Goal: Task Accomplishment & Management: Manage account settings

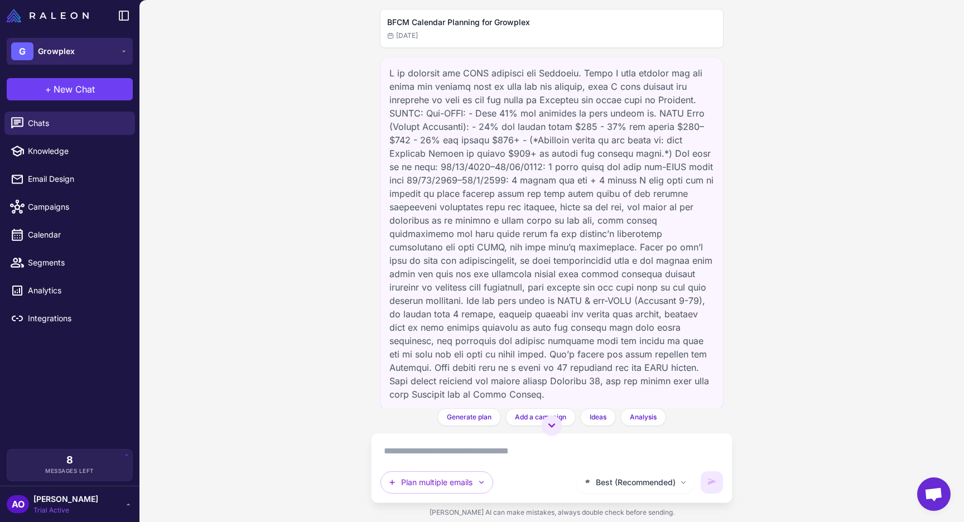
scroll to position [3938, 0]
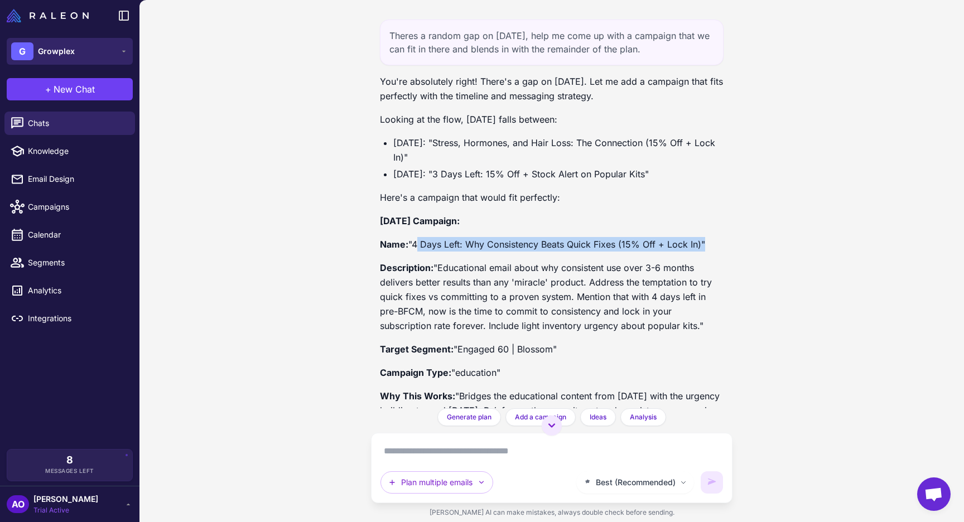
click at [70, 59] on div "G Growplex" at bounding box center [43, 51] width 64 height 18
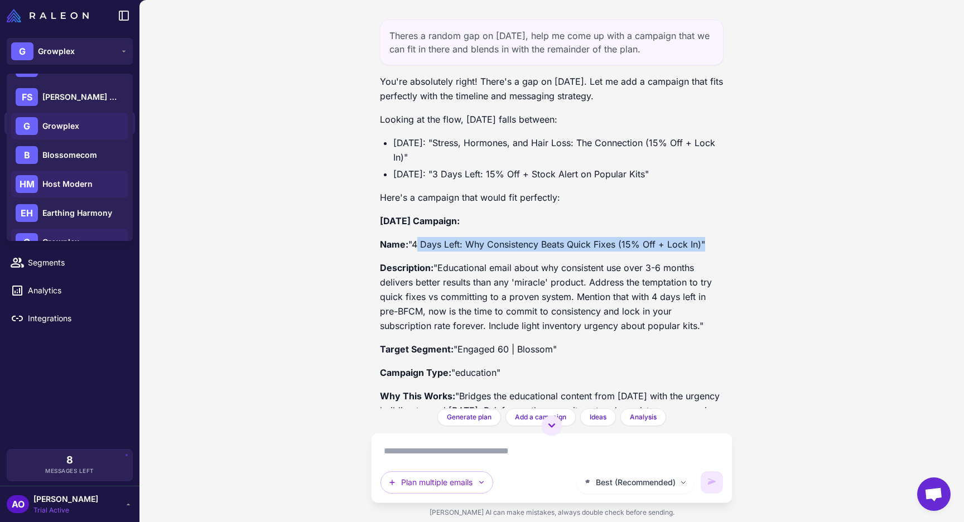
scroll to position [61, 0]
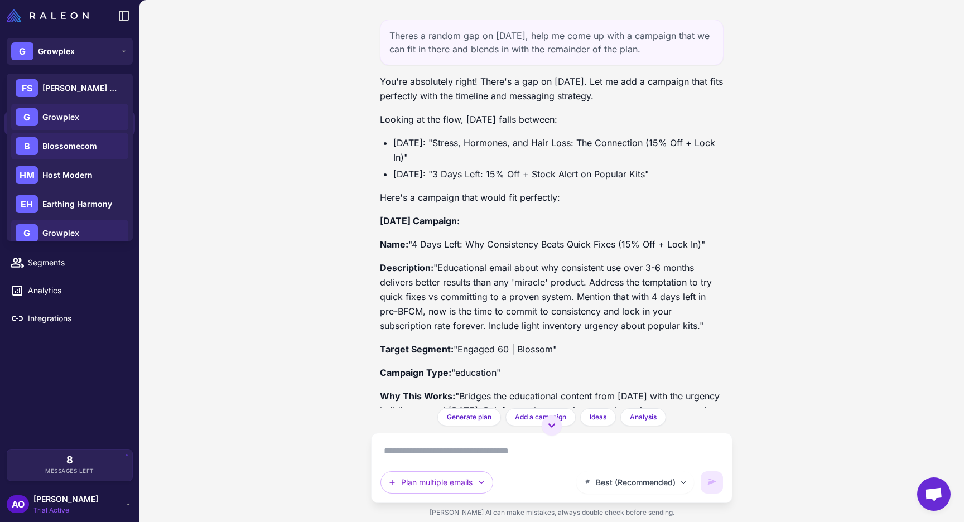
click at [75, 152] on div "B Blossomecom" at bounding box center [69, 146] width 117 height 27
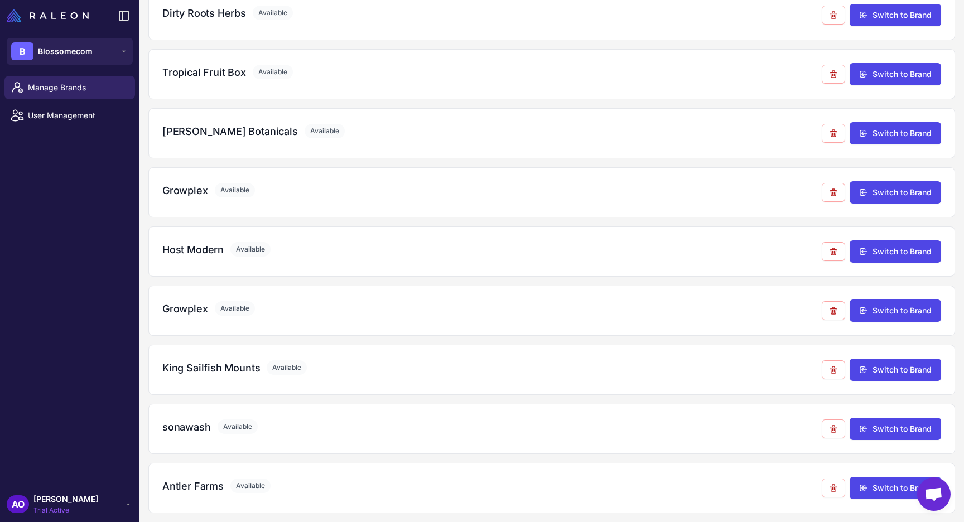
scroll to position [145, 0]
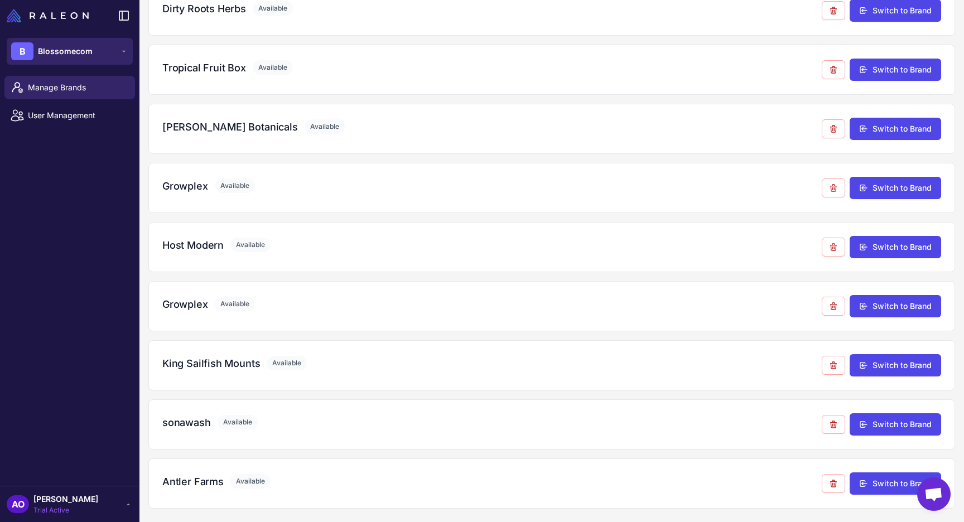
click at [81, 51] on span "Blossomecom" at bounding box center [65, 51] width 55 height 12
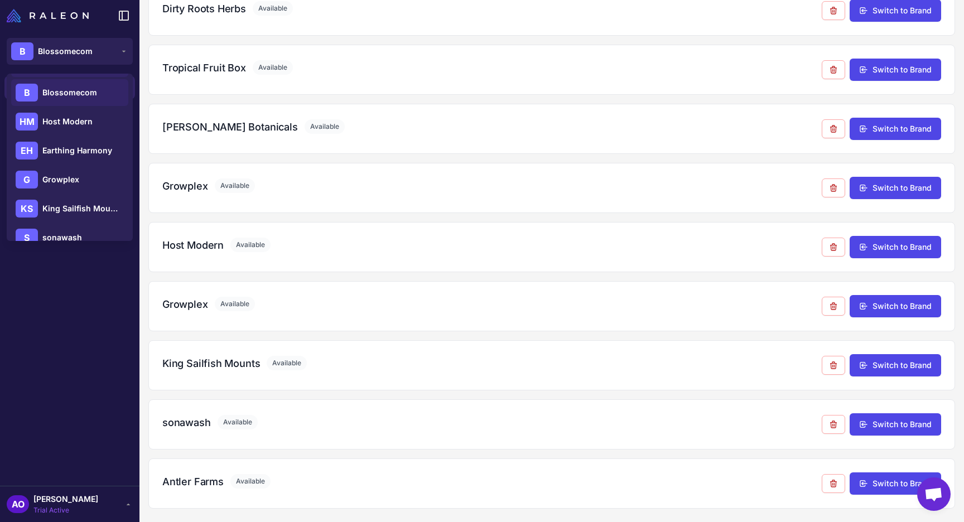
scroll to position [116, 0]
click at [441, 217] on div "Dirty Roots Herbs Available Switch to Brand Tropical Fruit Box Available Switch…" at bounding box center [551, 246] width 807 height 523
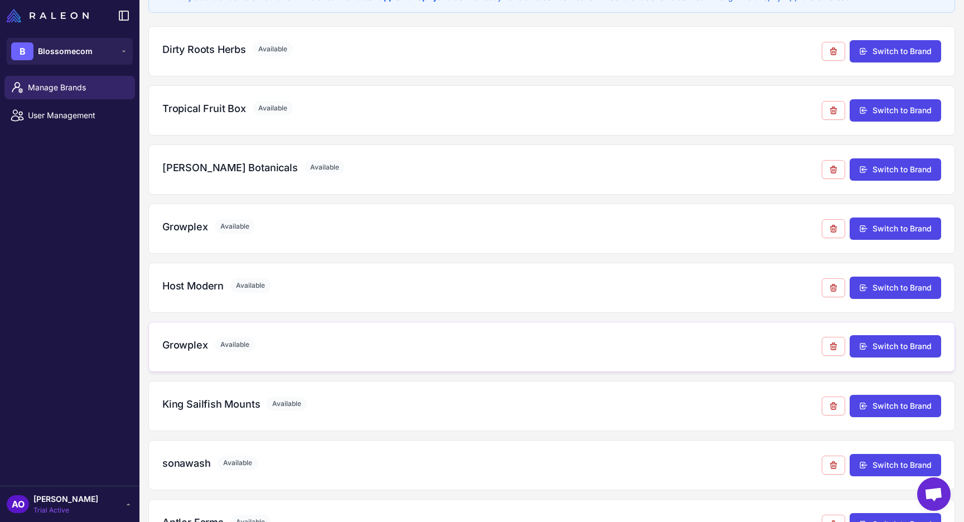
scroll to position [145, 0]
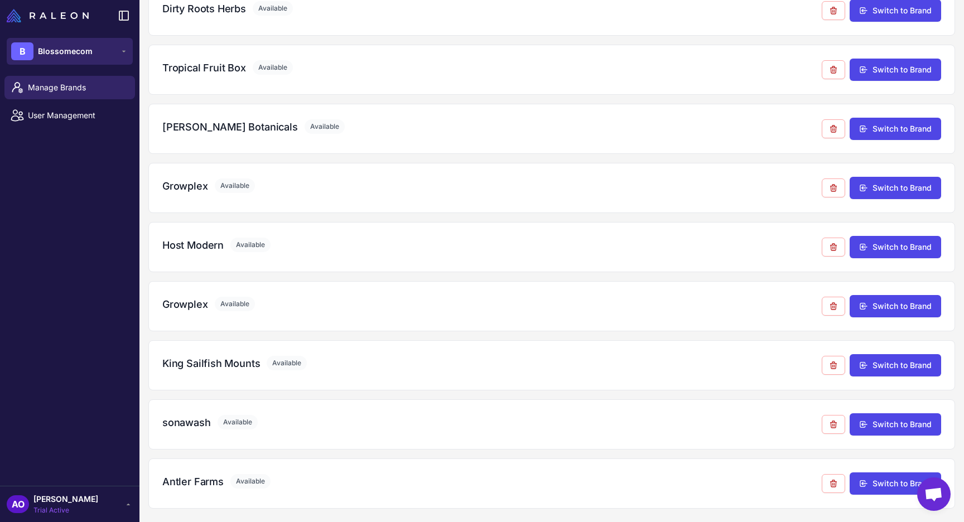
click at [59, 49] on span "Blossomecom" at bounding box center [65, 51] width 55 height 12
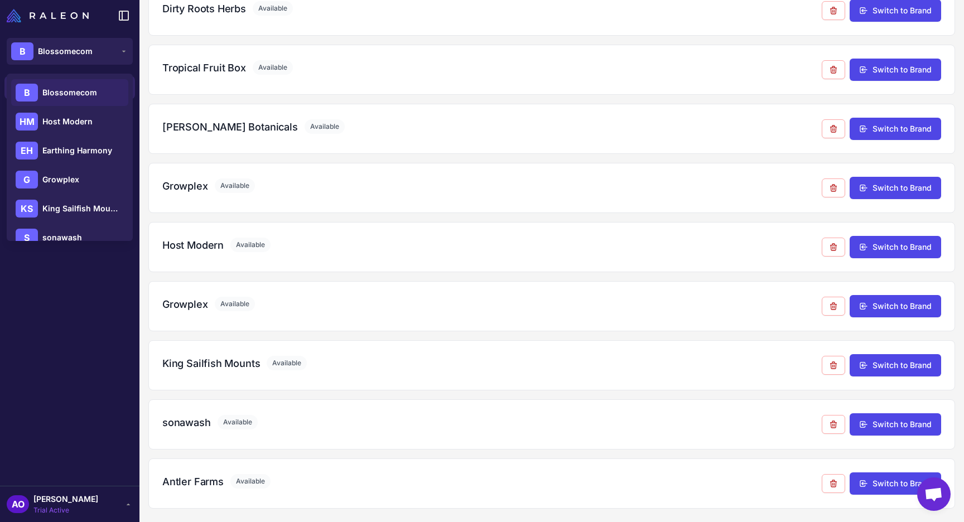
scroll to position [161, 0]
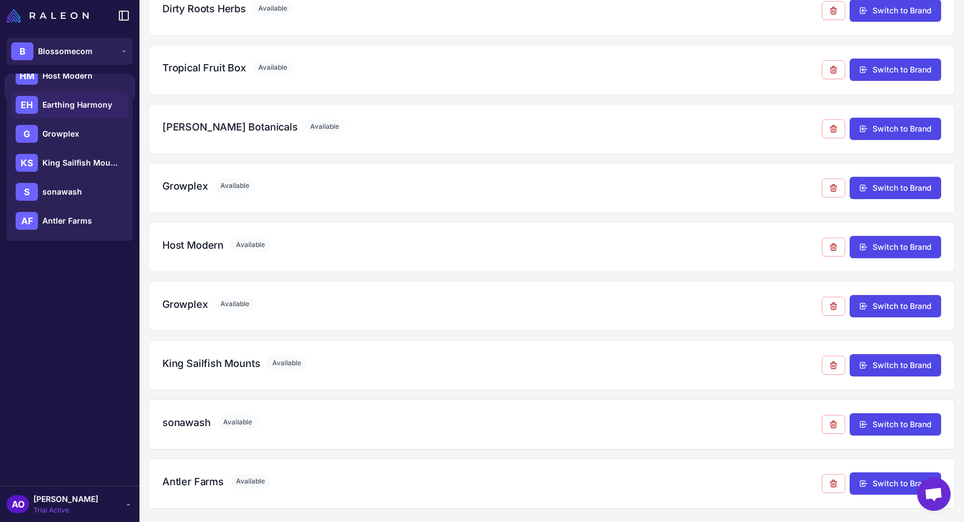
click at [79, 97] on div "EH Earthing Harmony" at bounding box center [69, 105] width 117 height 27
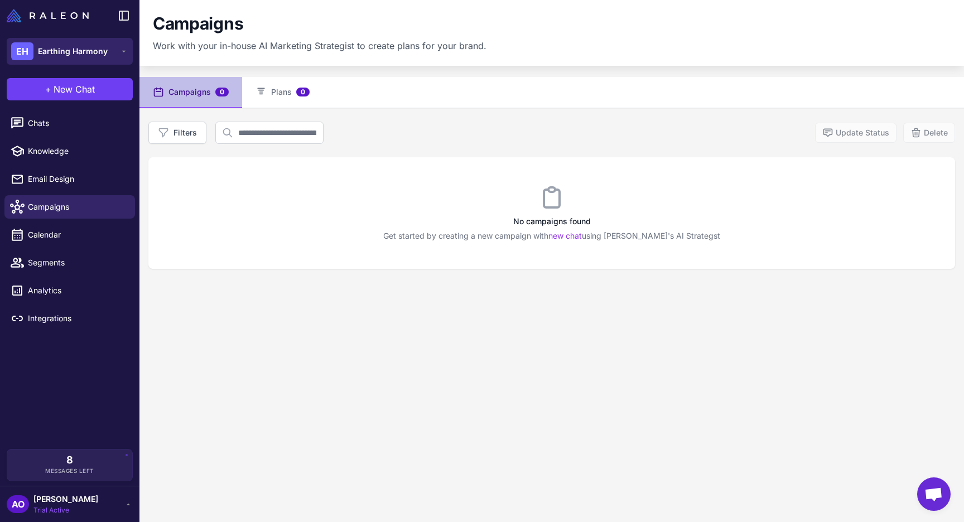
click at [71, 41] on button "EH Earthing Harmony" at bounding box center [70, 51] width 126 height 27
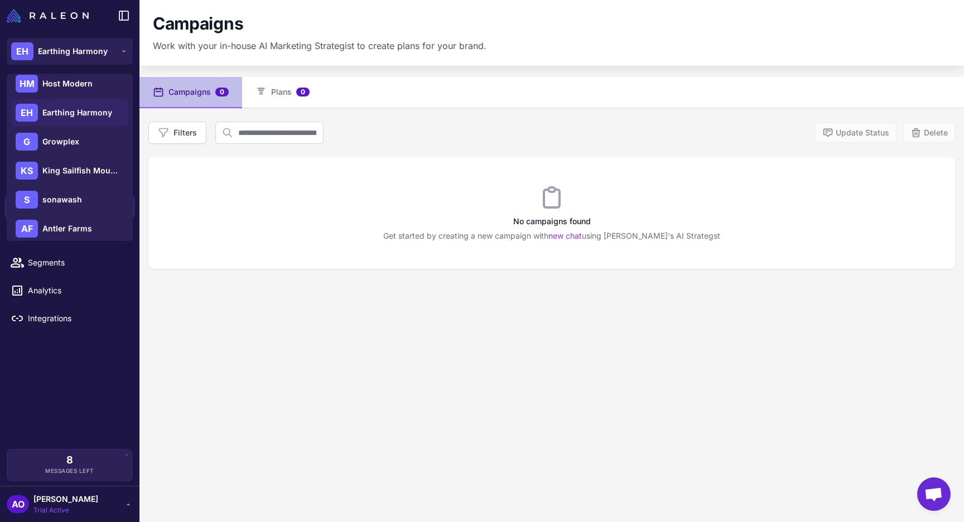
scroll to position [161, 0]
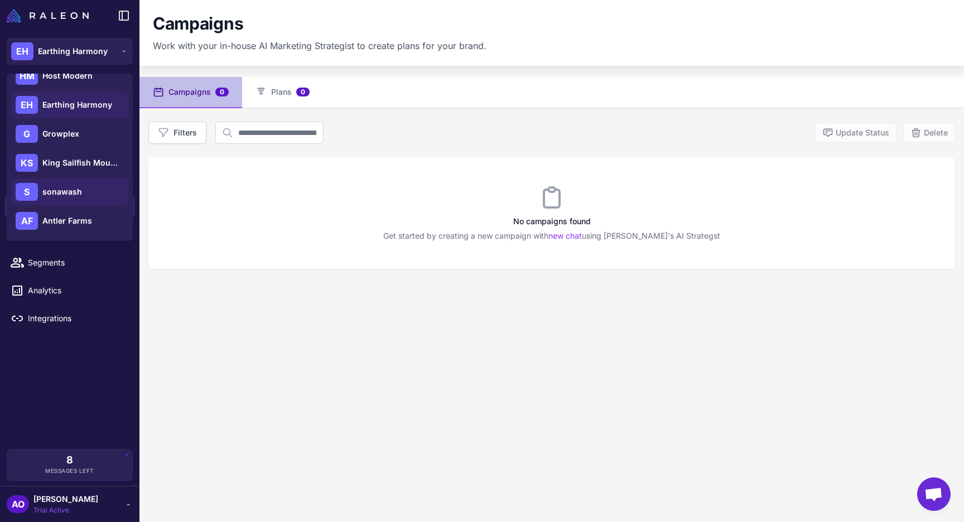
click at [86, 196] on div "S sonawash" at bounding box center [69, 192] width 117 height 27
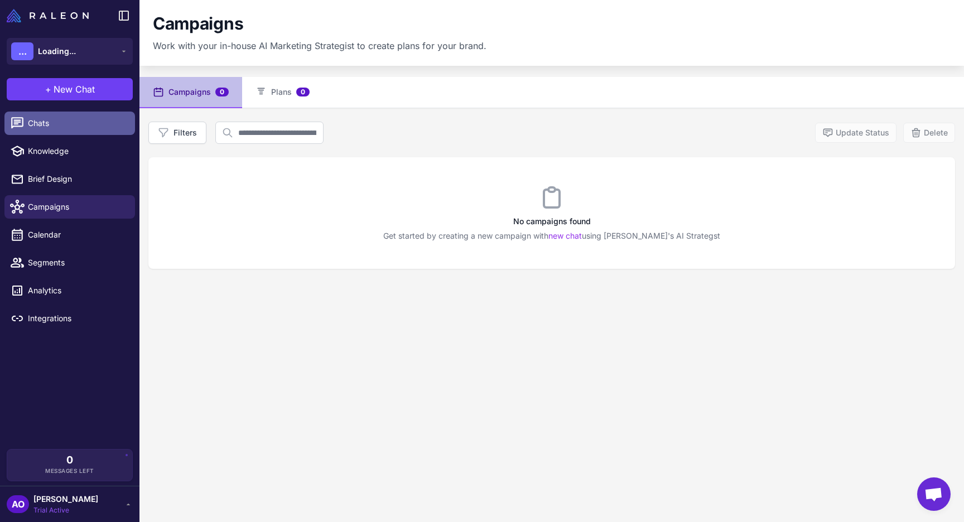
click at [57, 121] on span "Chats" at bounding box center [77, 123] width 98 height 12
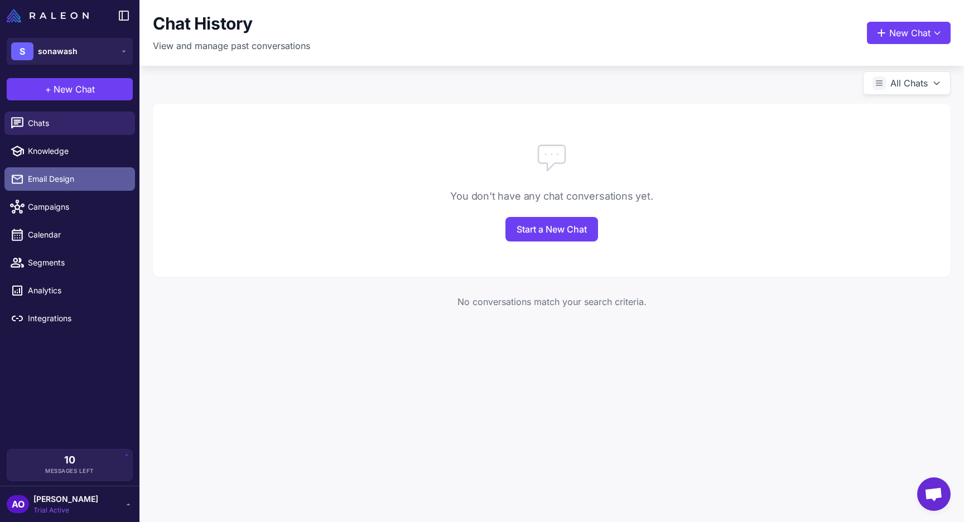
click at [61, 181] on span "Email Design" at bounding box center [77, 179] width 98 height 12
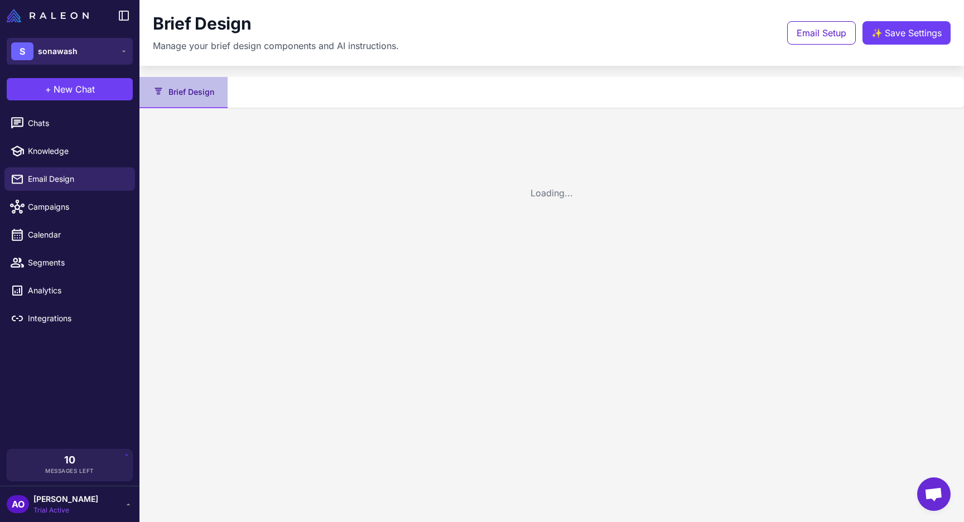
click at [73, 61] on button "S sonawash" at bounding box center [70, 51] width 126 height 27
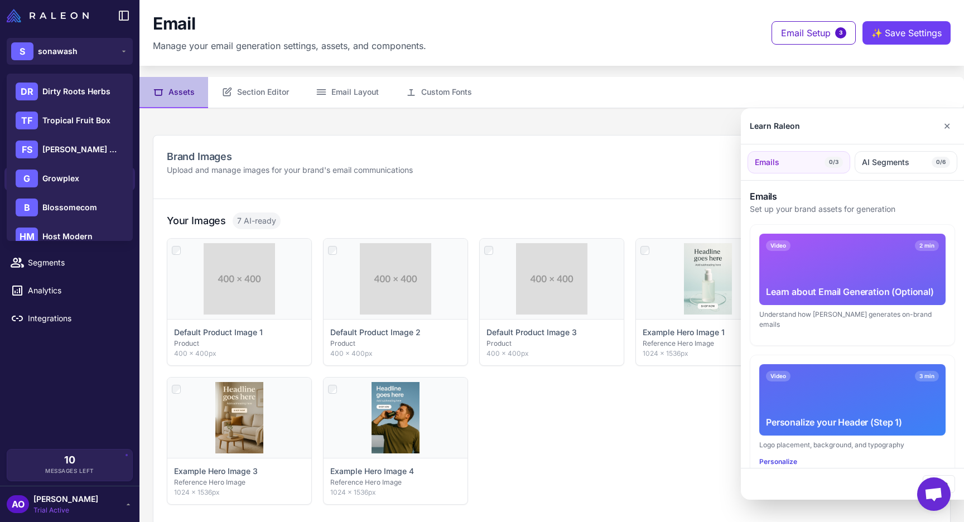
click at [100, 320] on div at bounding box center [482, 261] width 964 height 522
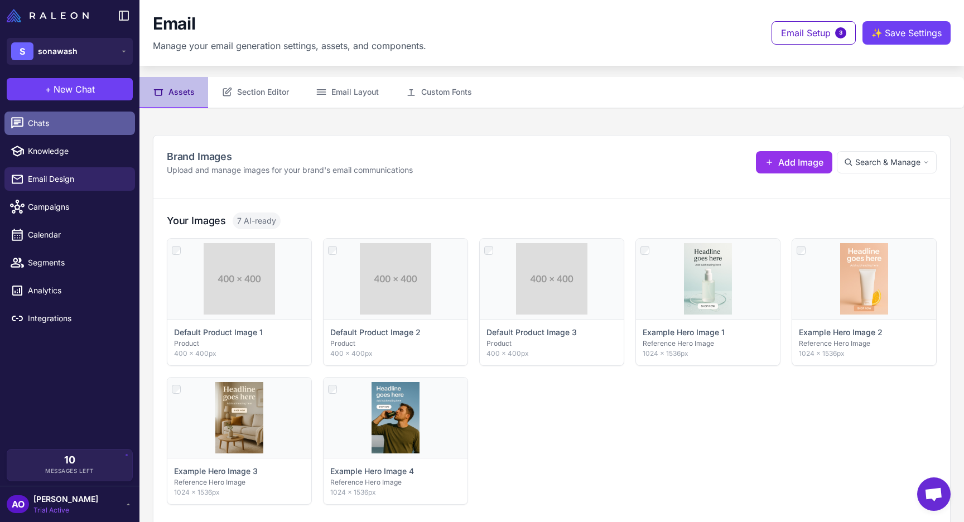
click at [46, 124] on span "Chats" at bounding box center [77, 123] width 98 height 12
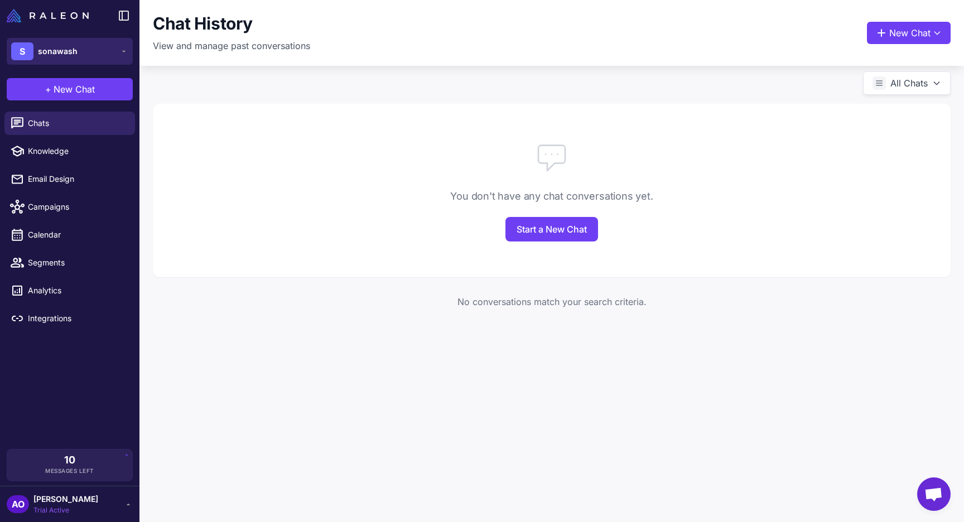
click at [84, 56] on button "S sonawash" at bounding box center [70, 51] width 126 height 27
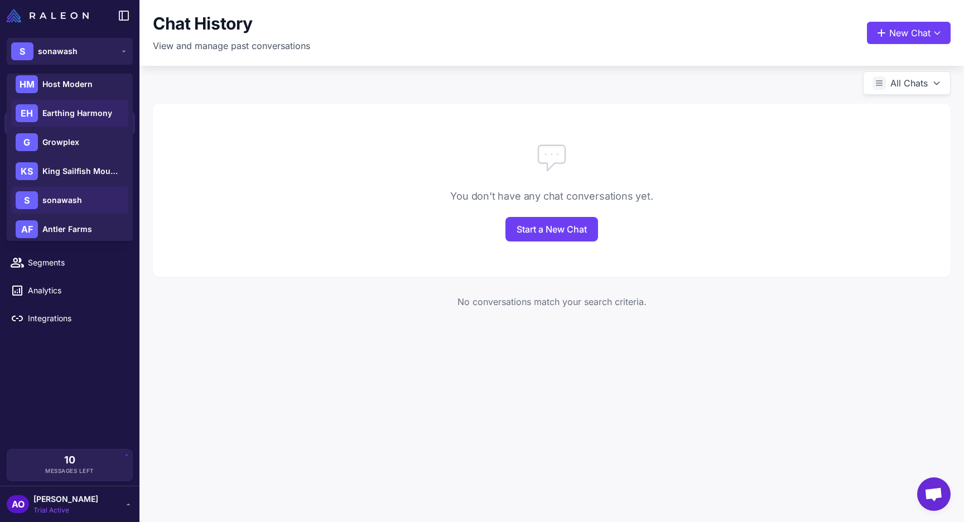
scroll to position [157, 0]
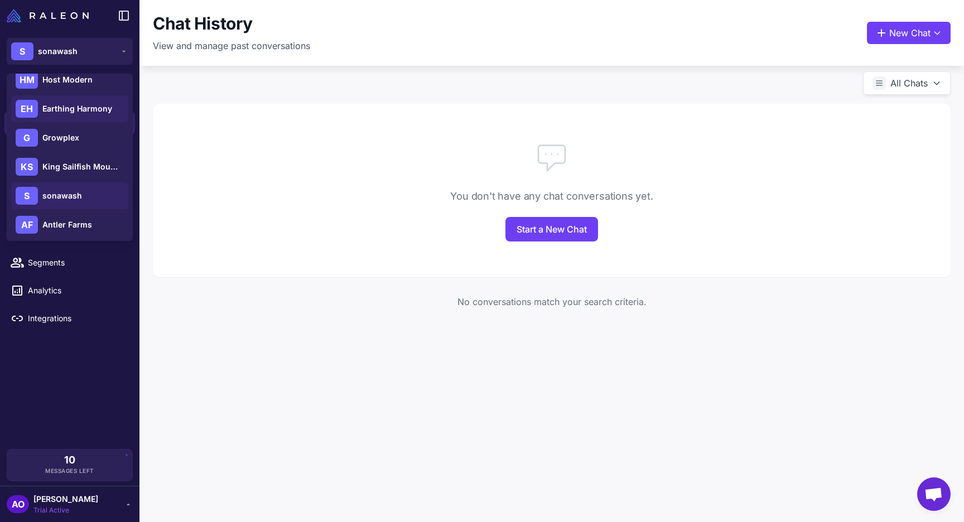
click at [71, 103] on span "Earthing Harmony" at bounding box center [77, 109] width 70 height 12
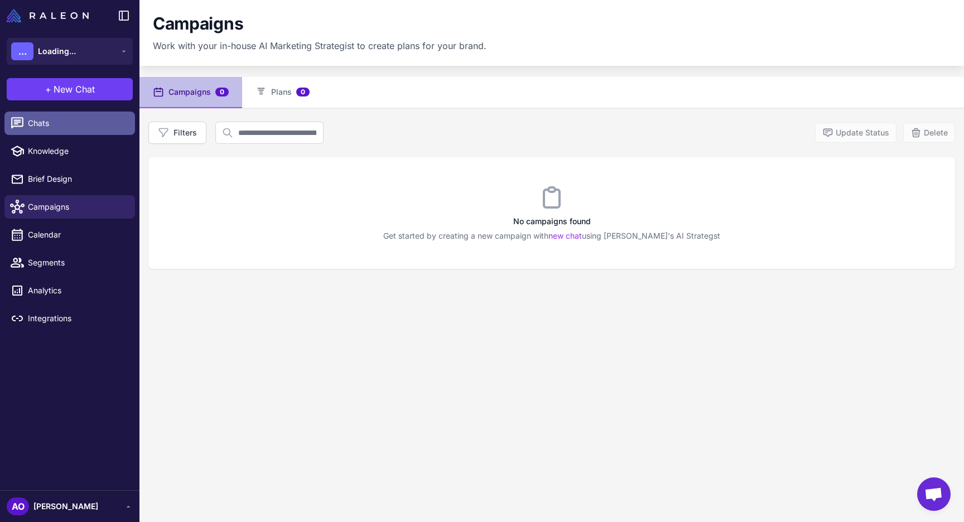
click at [39, 134] on li "Chats" at bounding box center [70, 123] width 140 height 28
click at [68, 132] on link "Chats" at bounding box center [69, 123] width 131 height 23
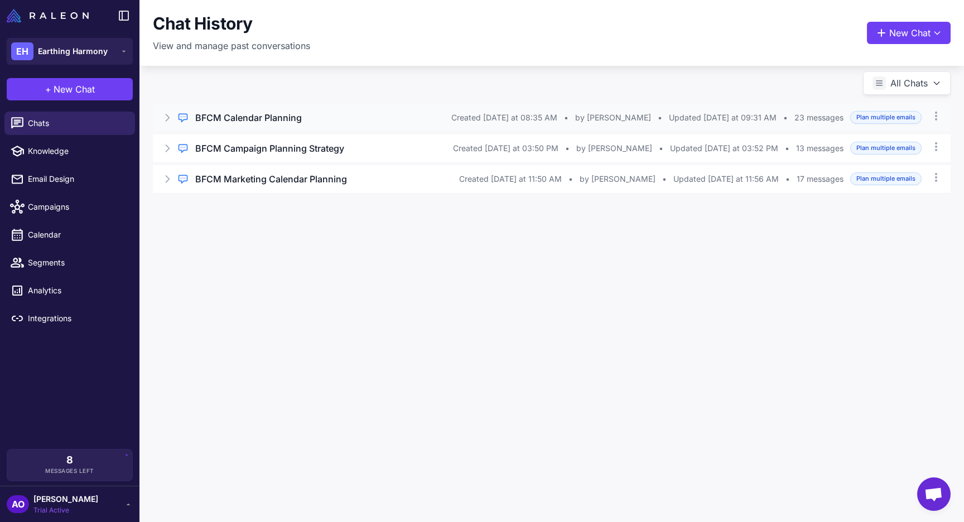
click at [273, 113] on h3 "BFCM Calendar Planning" at bounding box center [248, 117] width 107 height 13
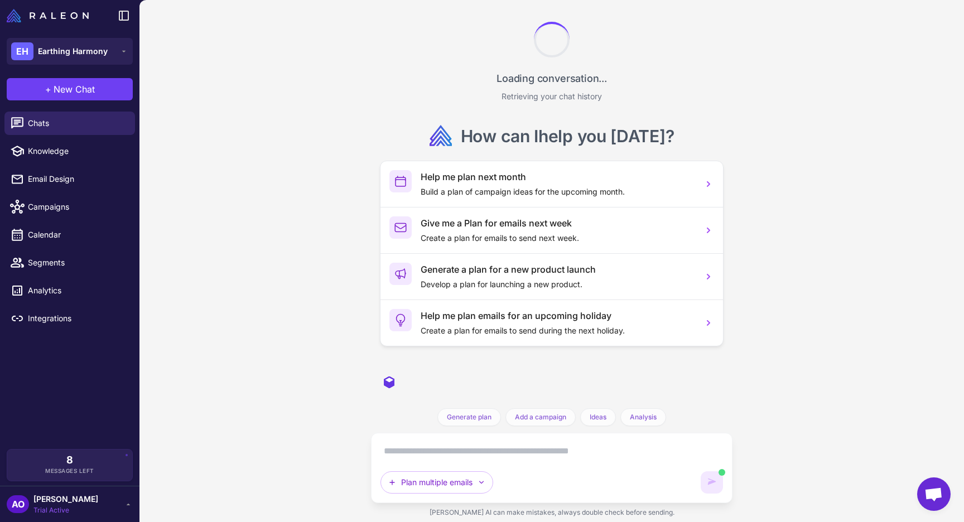
scroll to position [2429, 0]
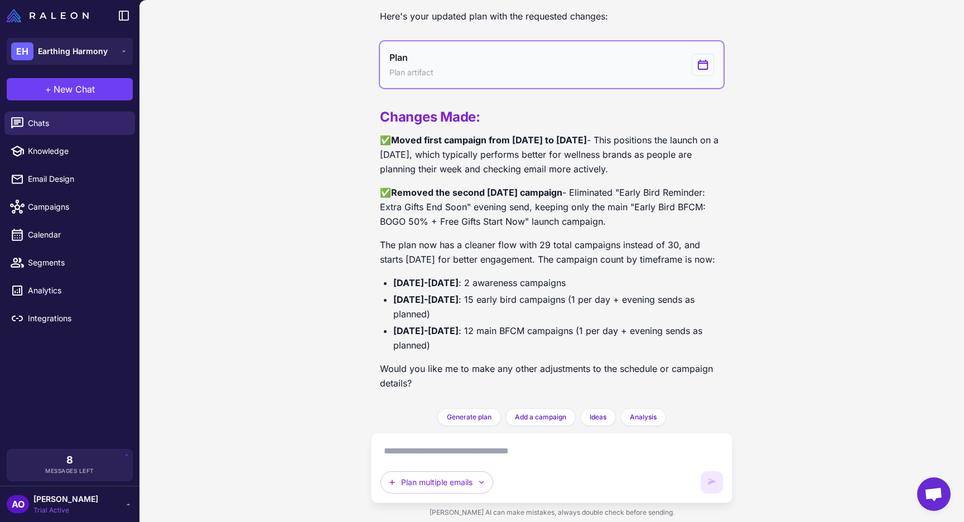
click at [467, 68] on button "Plan Plan artifact" at bounding box center [552, 64] width 344 height 47
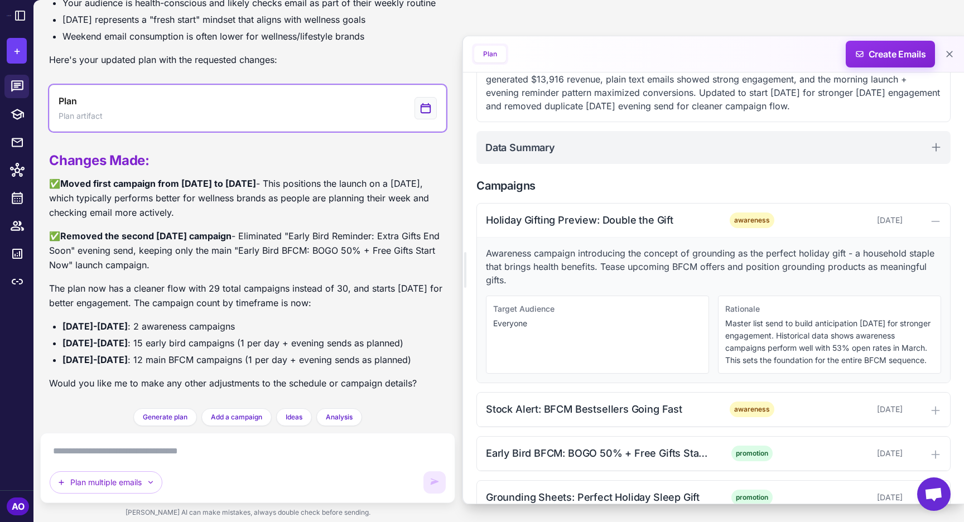
scroll to position [146, 0]
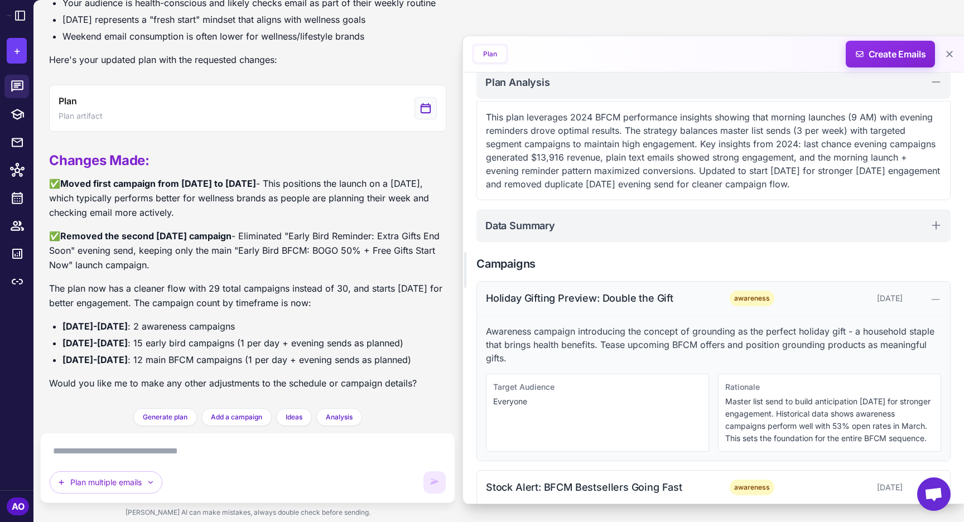
click at [600, 296] on div "Holiday Gifting Preview: Double the Gift" at bounding box center [598, 298] width 225 height 15
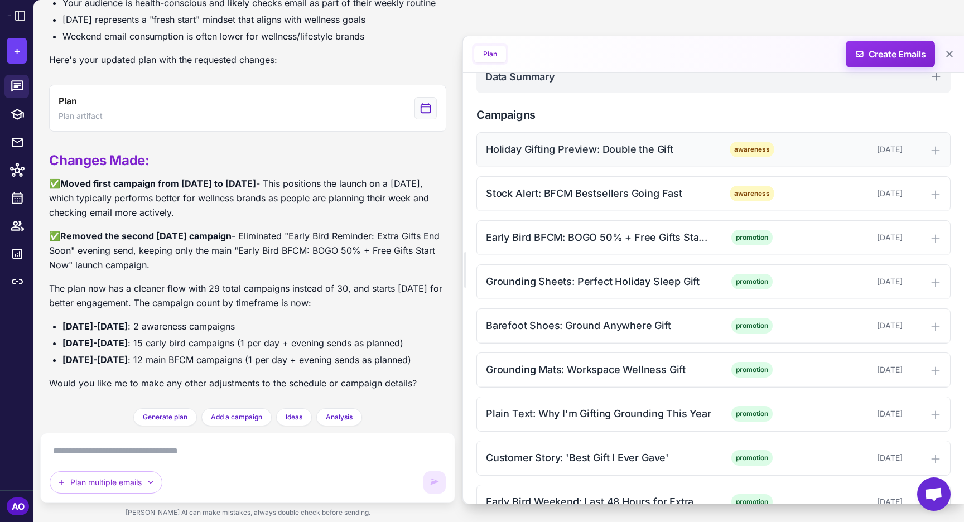
scroll to position [313, 0]
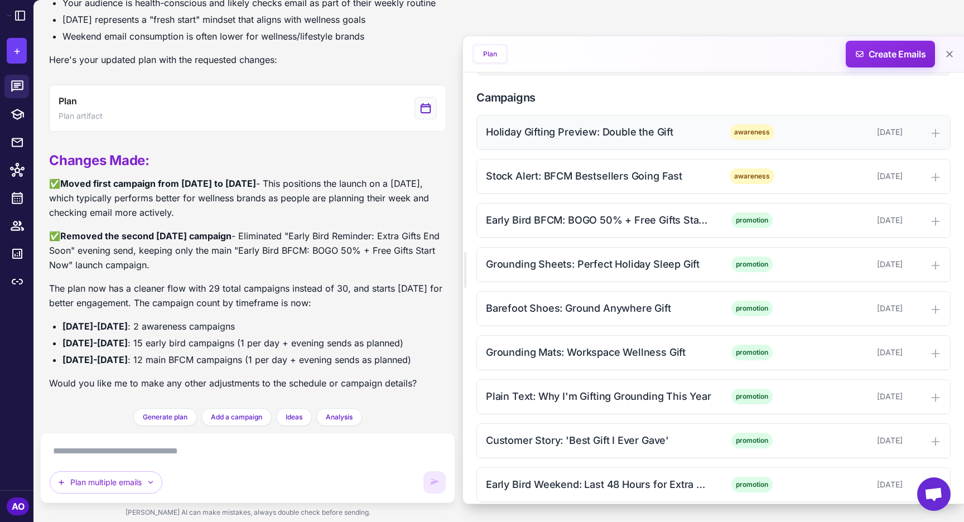
click at [579, 128] on div "Holiday Gifting Preview: Double the Gift" at bounding box center [598, 131] width 225 height 15
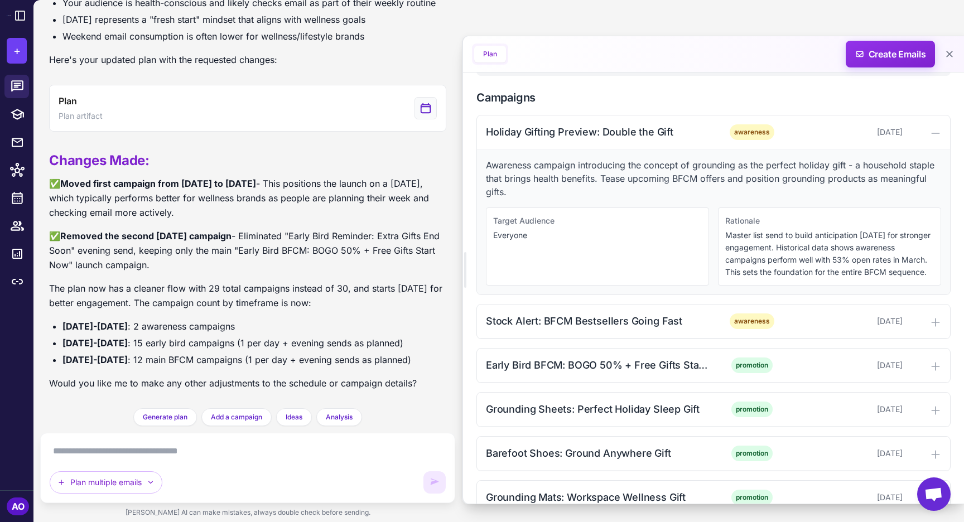
click at [653, 97] on h2 "Campaigns" at bounding box center [714, 97] width 474 height 17
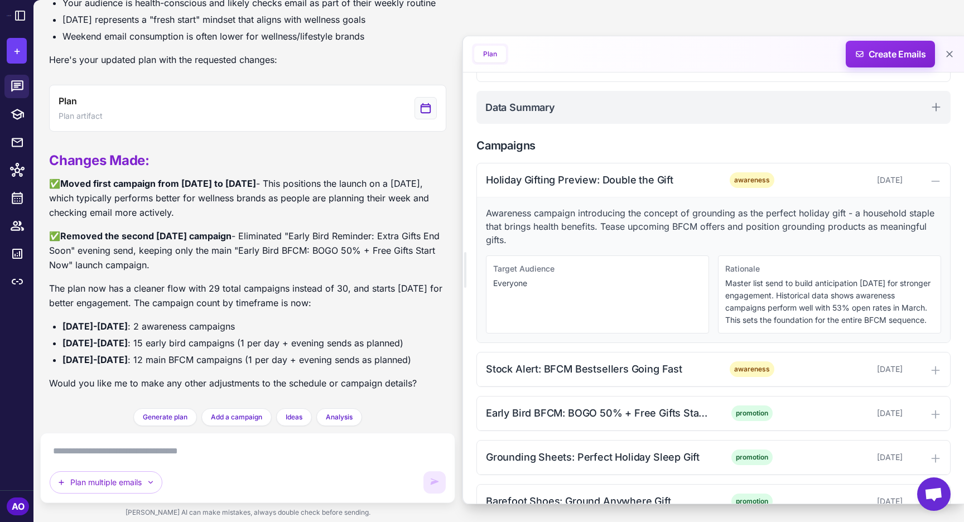
scroll to position [262, 0]
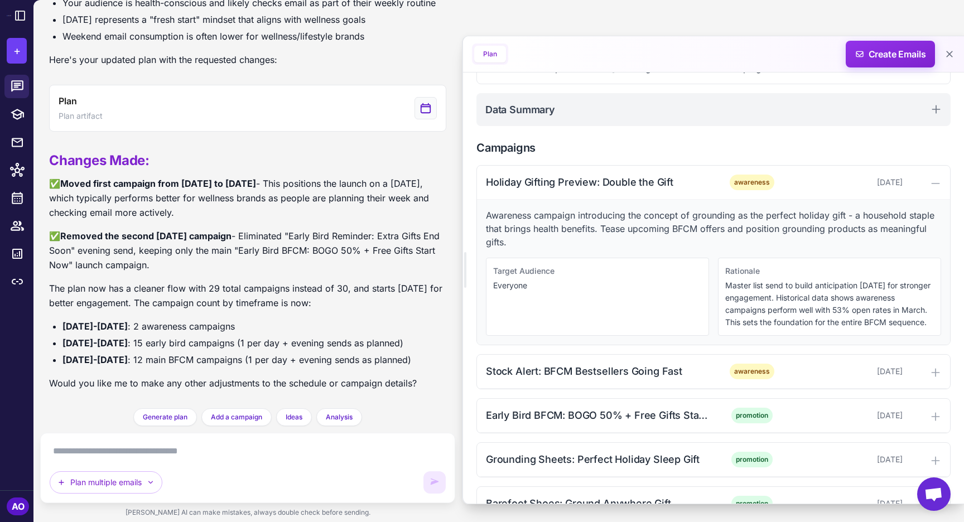
click at [584, 52] on div "Plan Create Emails" at bounding box center [713, 54] width 501 height 36
click at [486, 208] on div "Awareness campaign introducing the concept of grounding as the perfect holiday …" at bounding box center [713, 272] width 473 height 145
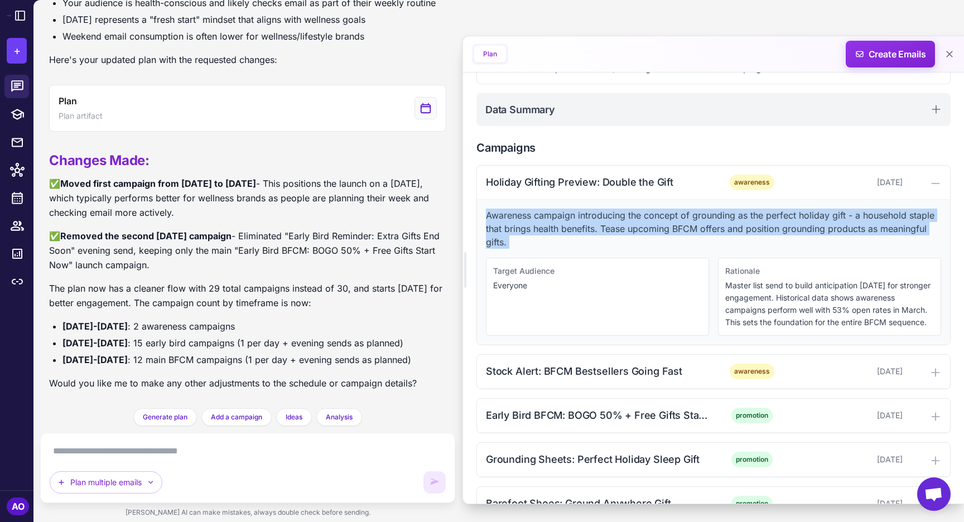
drag, startPoint x: 484, startPoint y: 212, endPoint x: 530, endPoint y: 251, distance: 60.2
click at [530, 251] on div "Awareness campaign introducing the concept of grounding as the perfect holiday …" at bounding box center [713, 272] width 473 height 145
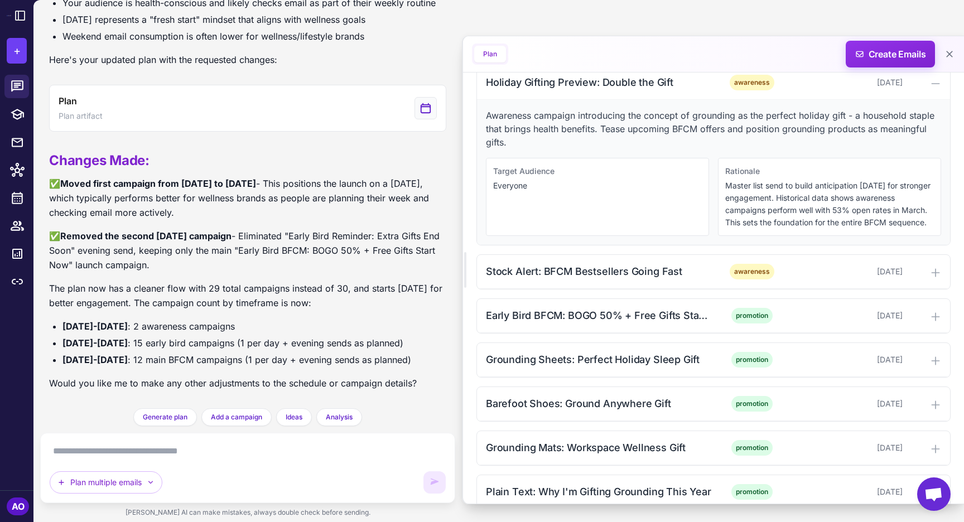
scroll to position [364, 0]
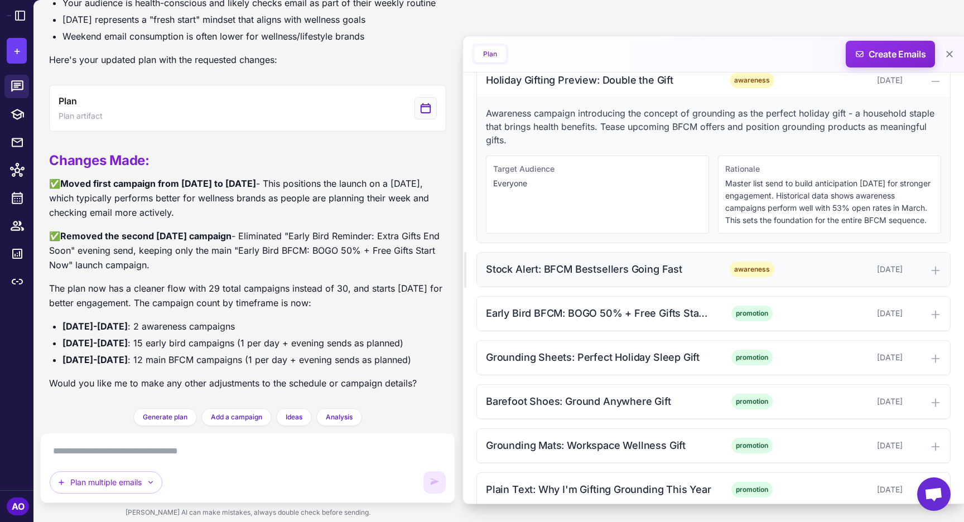
click at [487, 274] on div "Stock Alert: BFCM Bestsellers Going Fast" at bounding box center [598, 269] width 225 height 15
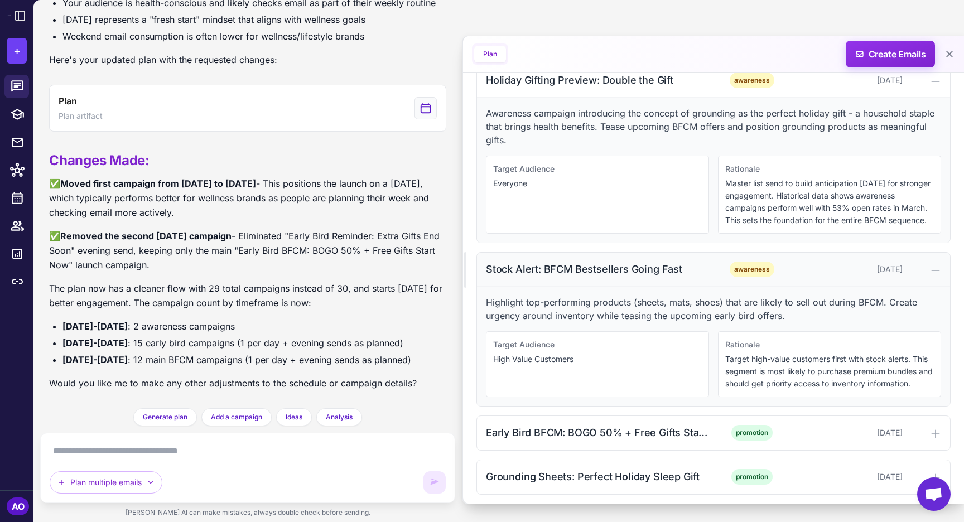
click at [533, 270] on div "Stock Alert: BFCM Bestsellers Going Fast" at bounding box center [598, 269] width 225 height 15
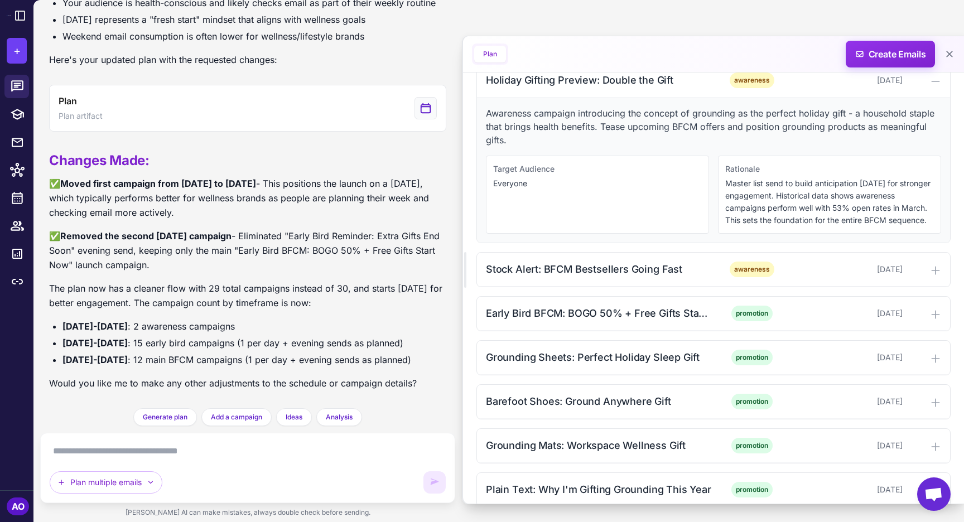
click at [509, 100] on div "Awareness campaign introducing the concept of grounding as the perfect holiday …" at bounding box center [713, 170] width 473 height 145
click at [509, 92] on div "Holiday Gifting Preview: Double the Gift awareness [DATE]" at bounding box center [713, 81] width 473 height 34
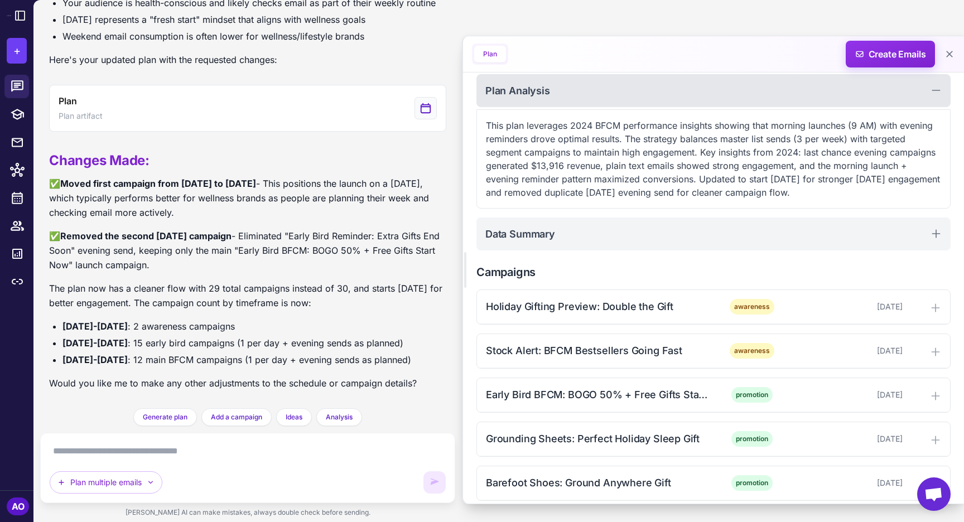
scroll to position [155, 0]
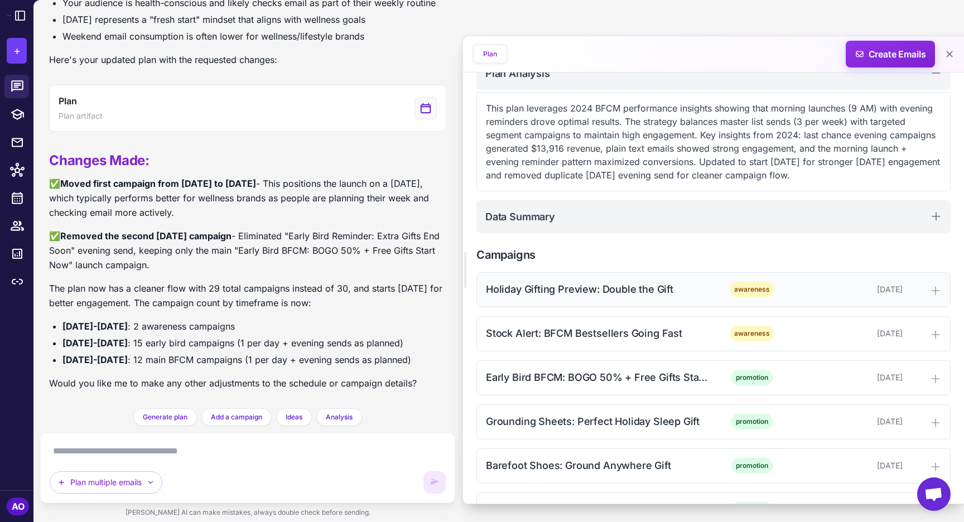
click at [552, 295] on div "Holiday Gifting Preview: Double the Gift" at bounding box center [598, 289] width 225 height 15
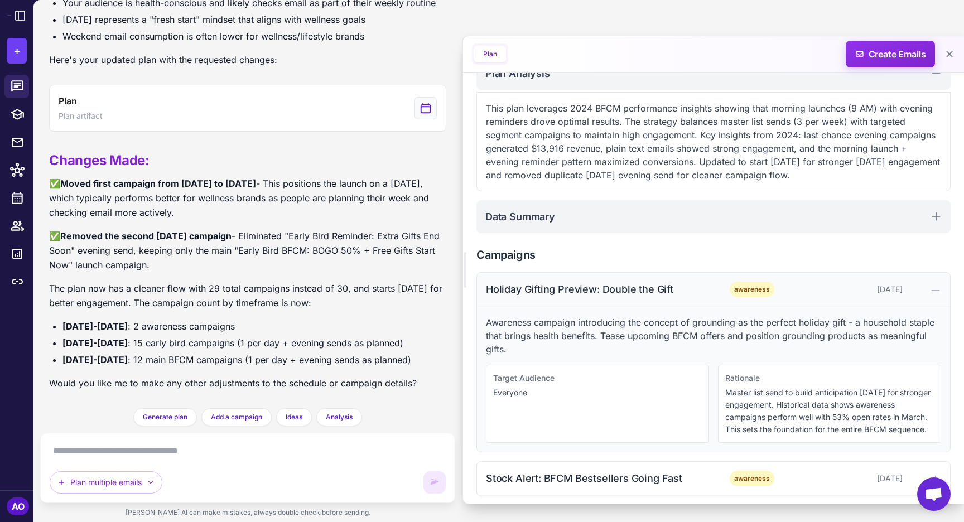
click at [566, 285] on div "Holiday Gifting Preview: Double the Gift" at bounding box center [598, 289] width 225 height 15
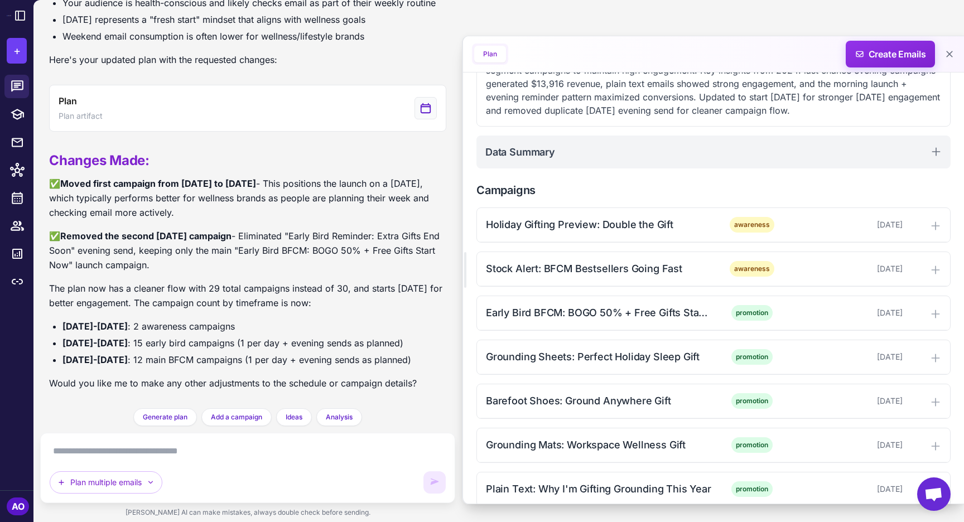
scroll to position [229, 0]
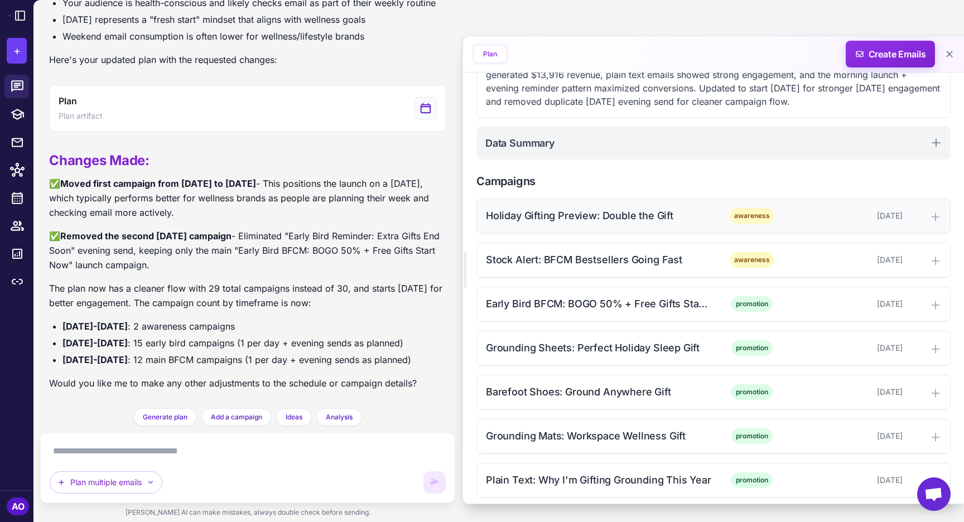
click at [565, 210] on div "Holiday Gifting Preview: Double the Gift" at bounding box center [598, 215] width 225 height 15
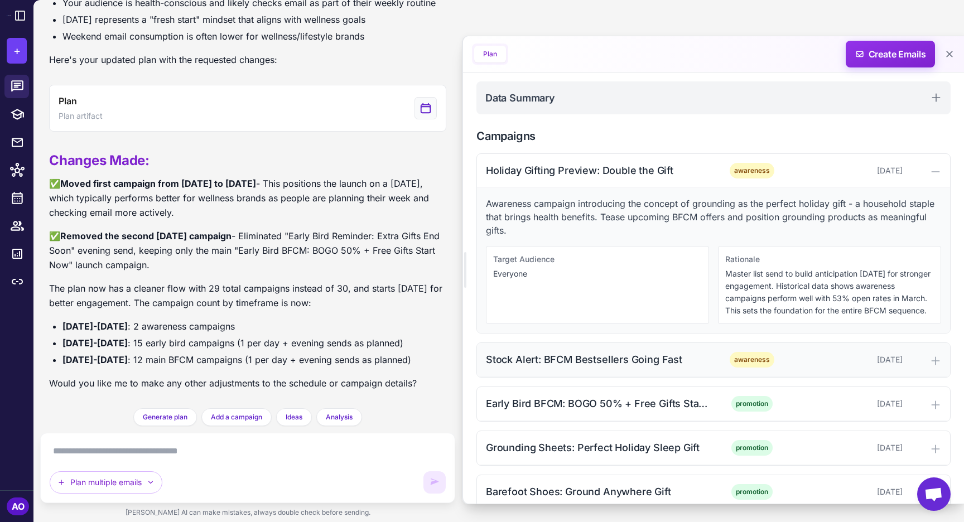
click at [532, 364] on div "Stock Alert: BFCM Bestsellers Going Fast" at bounding box center [598, 359] width 225 height 15
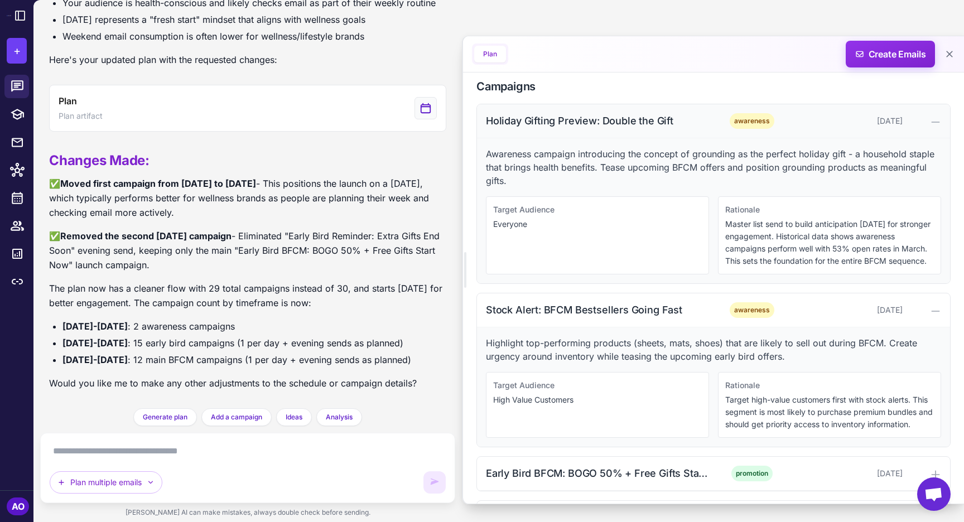
scroll to position [323, 0]
click at [509, 308] on div "Stock Alert: BFCM Bestsellers Going Fast" at bounding box center [598, 311] width 225 height 15
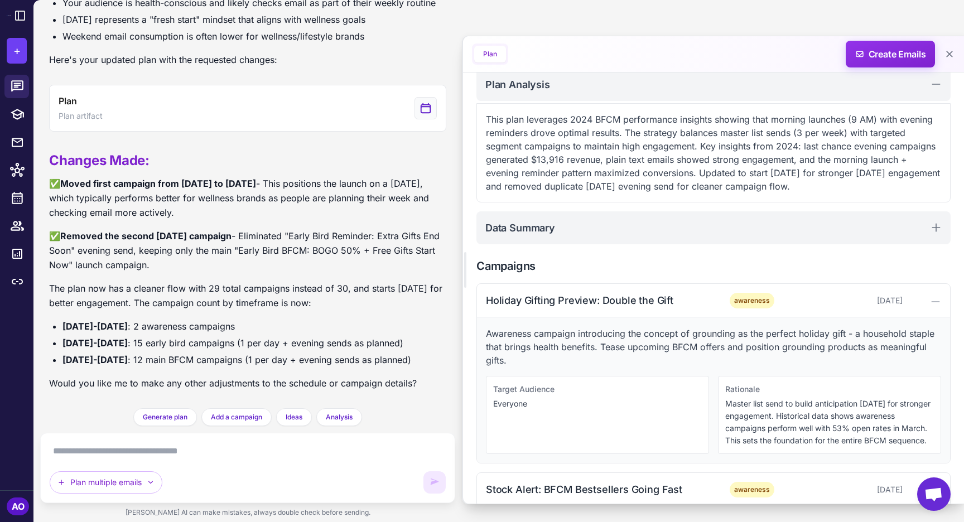
scroll to position [134, 0]
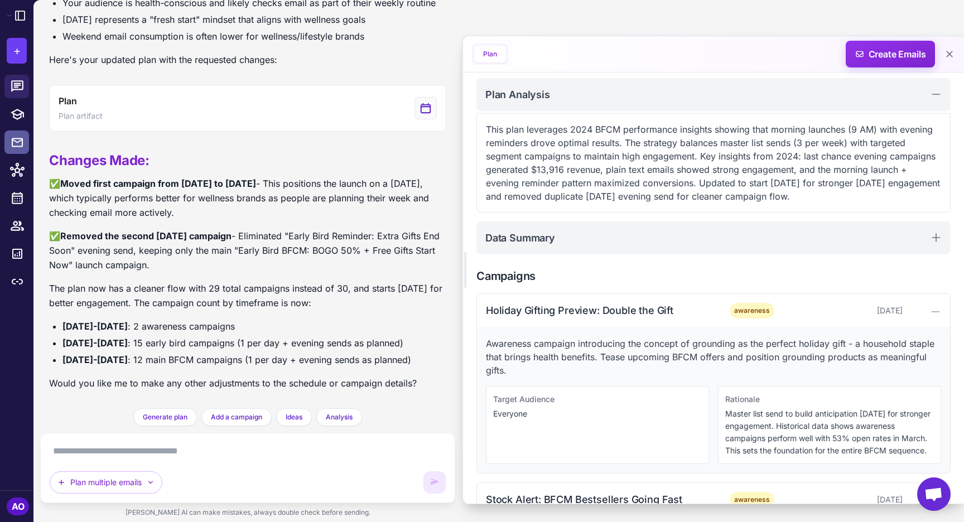
click at [21, 142] on icon at bounding box center [17, 143] width 13 height 14
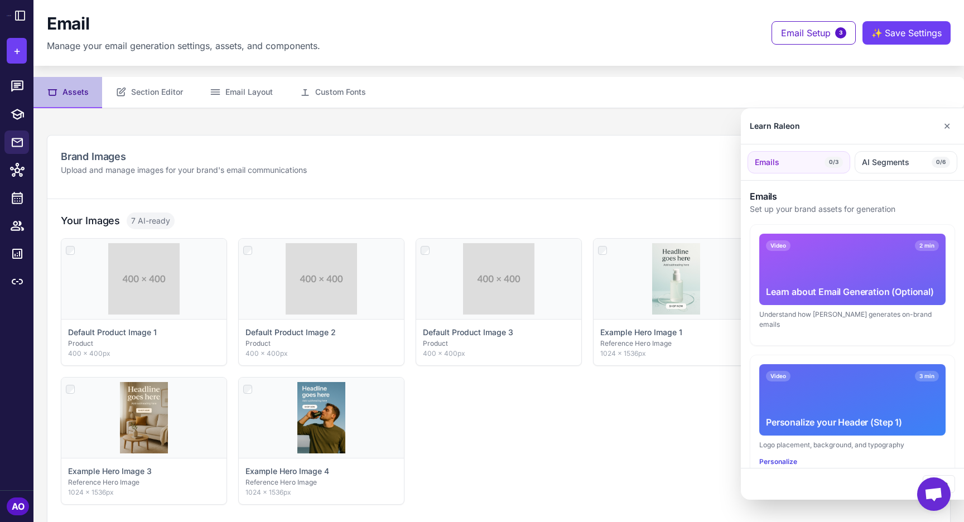
click at [18, 166] on div at bounding box center [482, 261] width 964 height 522
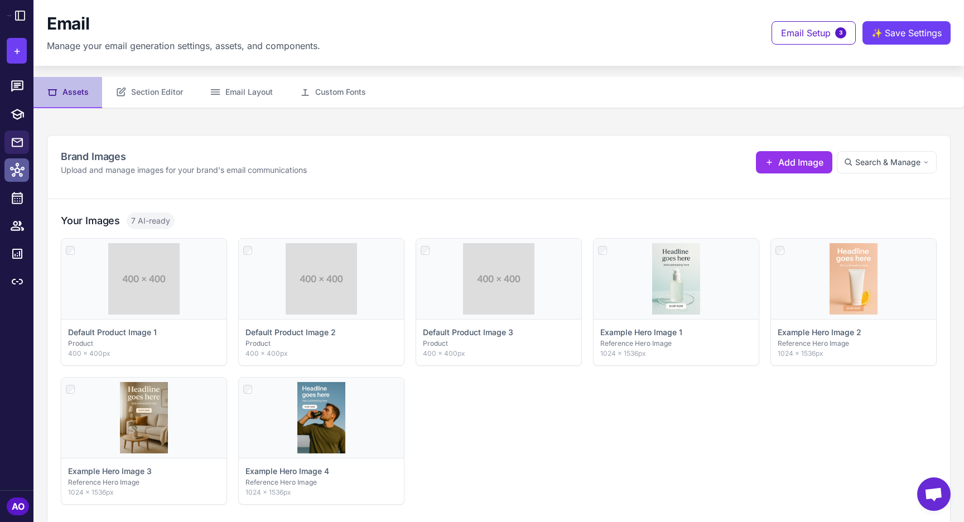
click at [18, 177] on icon at bounding box center [17, 170] width 15 height 15
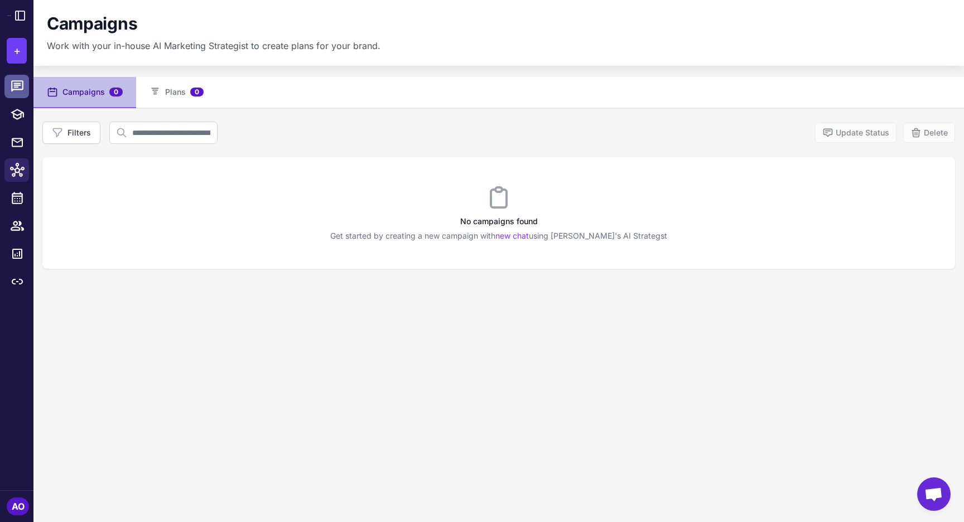
click at [22, 94] on link at bounding box center [16, 86] width 25 height 23
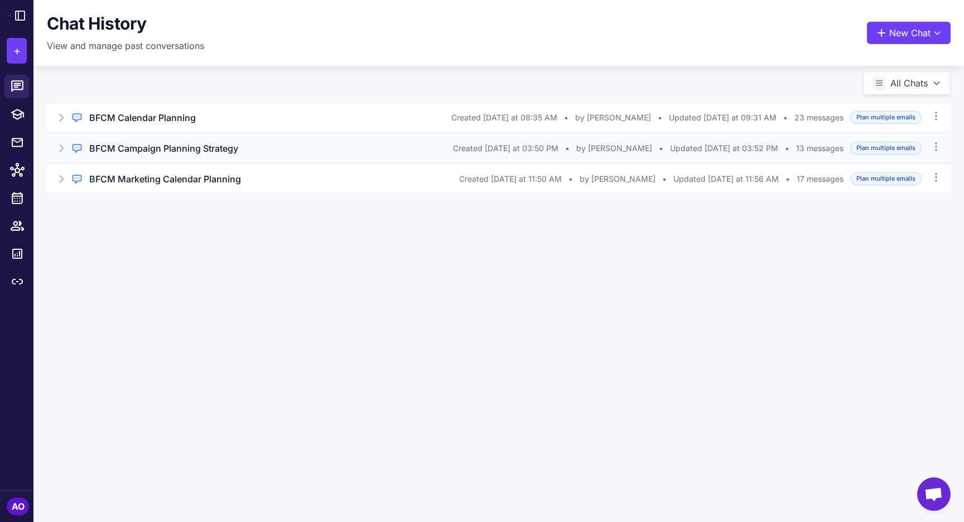
click at [126, 145] on h3 "BFCM Campaign Planning Strategy" at bounding box center [163, 148] width 149 height 13
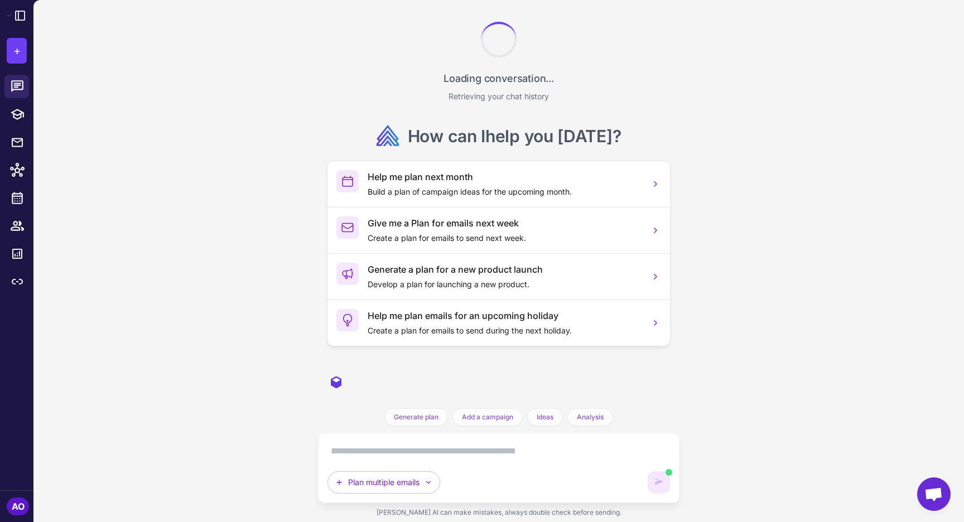
scroll to position [1388, 0]
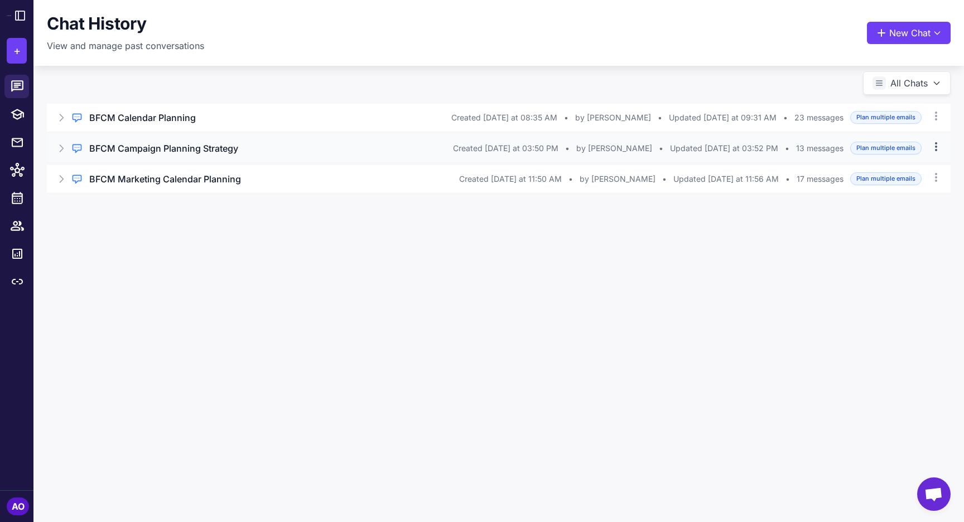
click at [936, 148] on icon at bounding box center [936, 146] width 11 height 11
click at [662, 266] on div "Chat History View and manage past conversations New Chat All Chats Regular Chat…" at bounding box center [498, 261] width 931 height 522
click at [229, 88] on div "Regular Chat BFCM Calendar Planning Created [DATE] at 08:35 AM • by [PERSON_NAM…" at bounding box center [498, 142] width 931 height 130
click at [15, 7] on button at bounding box center [20, 16] width 18 height 18
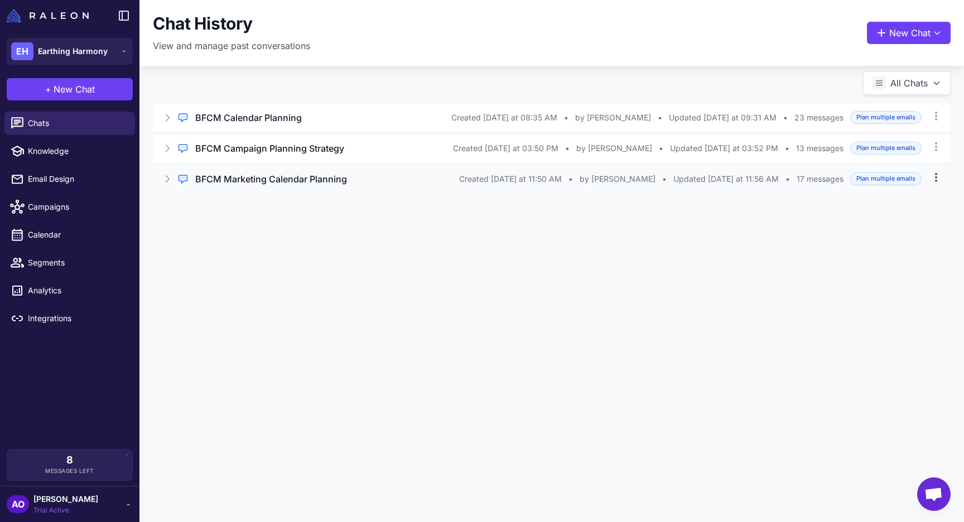
click at [938, 177] on icon at bounding box center [936, 177] width 11 height 11
click at [863, 228] on button "Delete" at bounding box center [888, 225] width 106 height 21
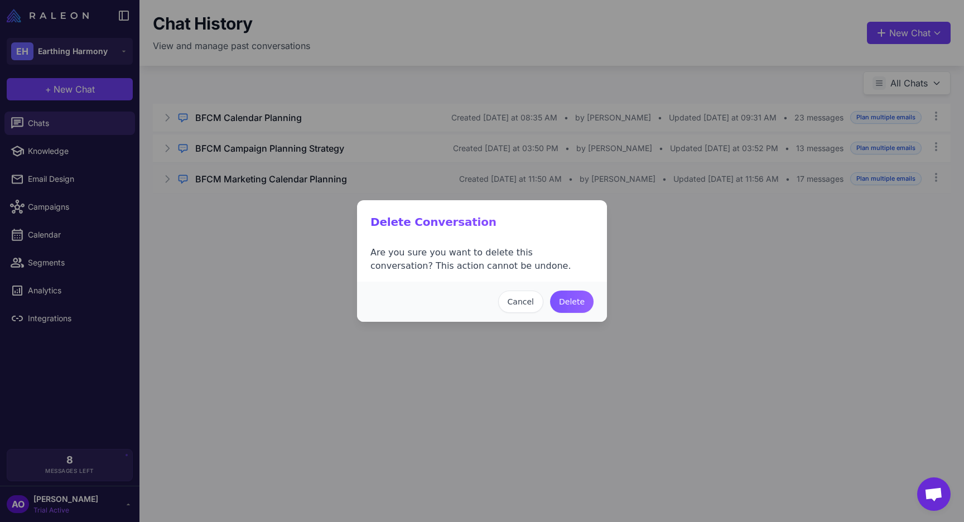
click at [564, 309] on button "Delete" at bounding box center [572, 302] width 44 height 22
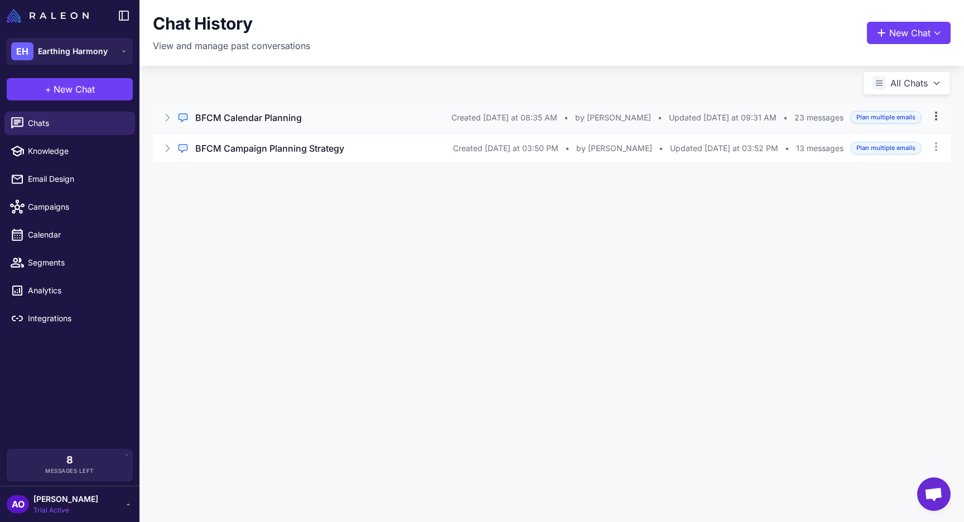
click at [938, 118] on icon at bounding box center [936, 115] width 11 height 11
click at [867, 145] on button "Rename" at bounding box center [888, 142] width 106 height 21
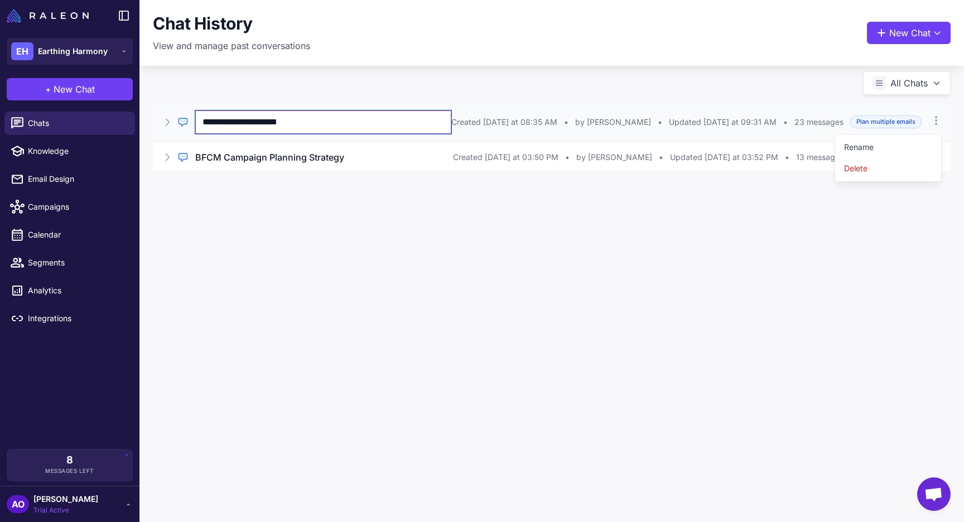
click at [398, 113] on input "**********" at bounding box center [323, 121] width 256 height 23
click at [366, 126] on input "**********" at bounding box center [323, 121] width 256 height 23
type input "**********"
click at [636, 272] on div "**********" at bounding box center [552, 261] width 825 height 522
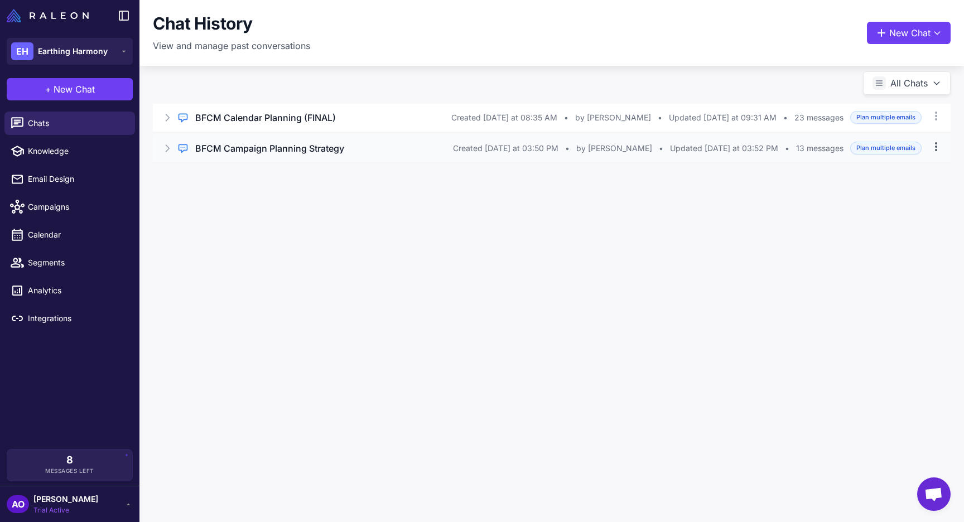
click at [935, 150] on icon at bounding box center [936, 146] width 11 height 11
click at [879, 199] on button "Delete" at bounding box center [888, 194] width 106 height 21
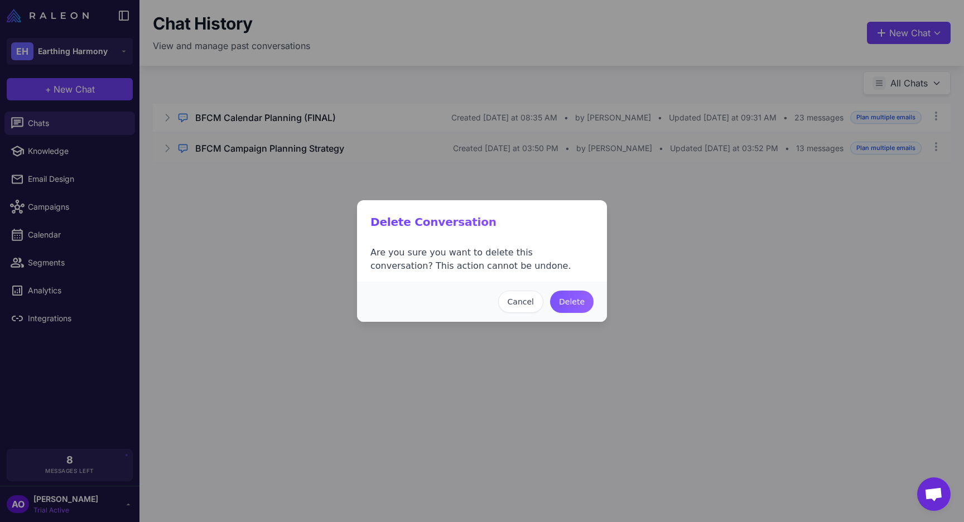
click at [565, 304] on button "Delete" at bounding box center [572, 302] width 44 height 22
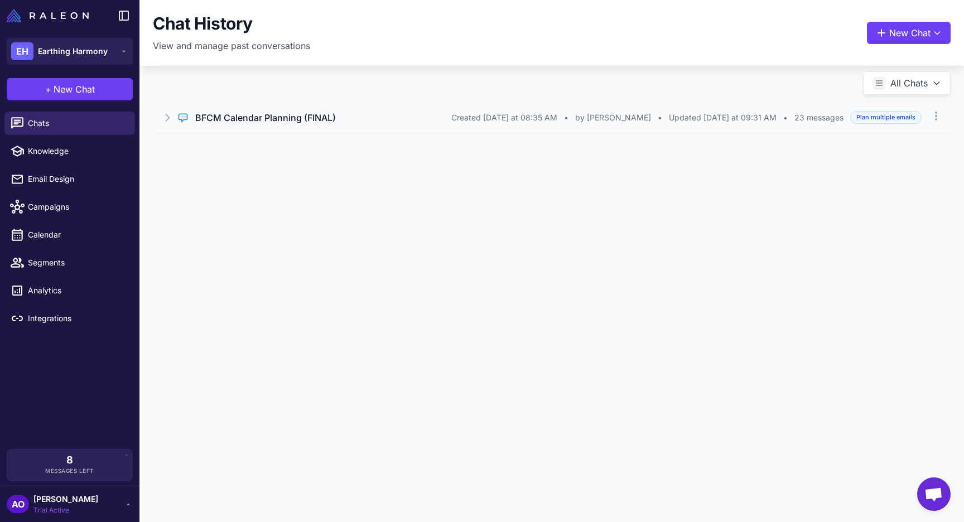
click at [165, 118] on icon at bounding box center [167, 117] width 11 height 11
click at [262, 121] on h3 "BFCM Calendar Planning (FINAL)" at bounding box center [265, 117] width 141 height 13
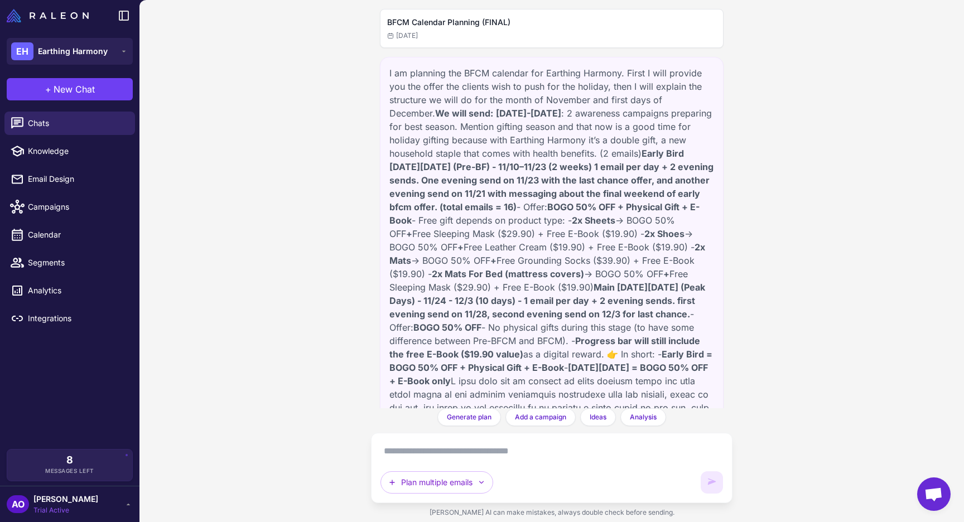
scroll to position [2429, 0]
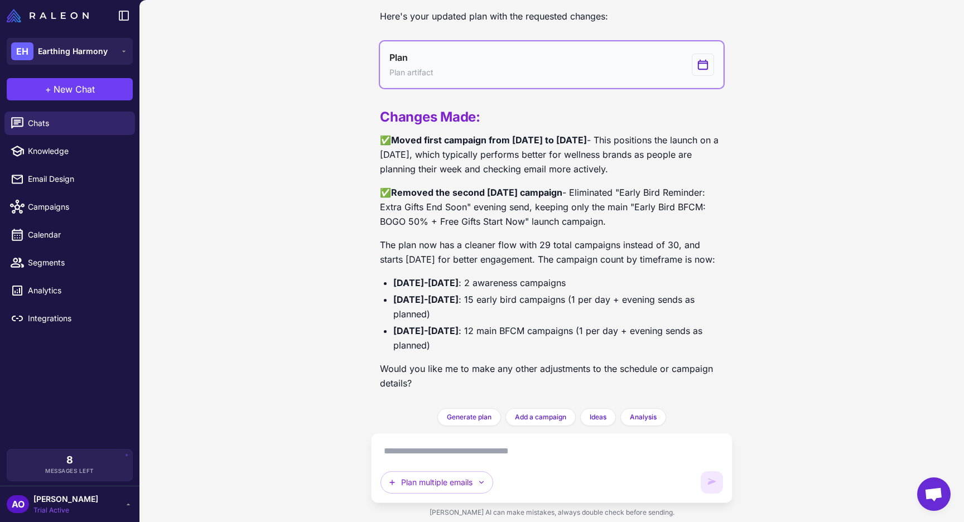
click at [478, 52] on button "Plan Plan artifact" at bounding box center [552, 64] width 344 height 47
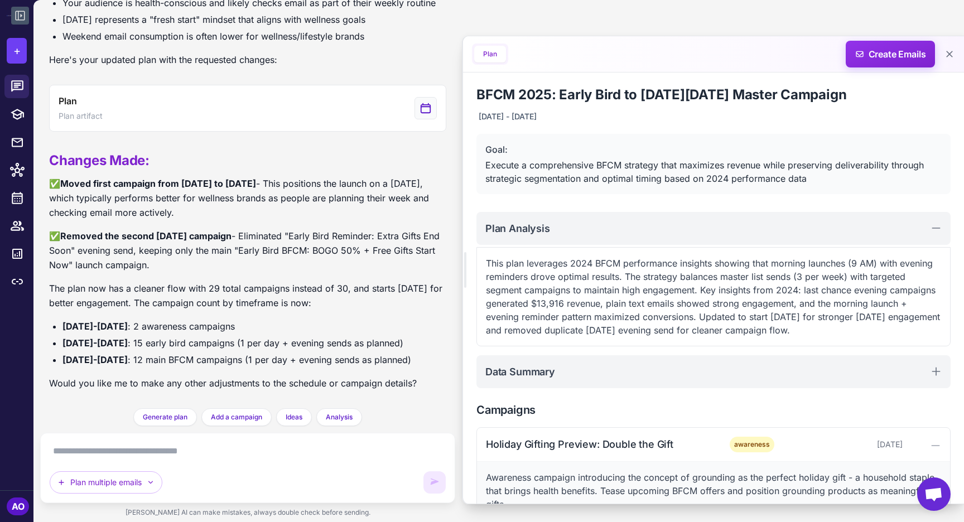
click at [15, 12] on icon at bounding box center [19, 15] width 13 height 13
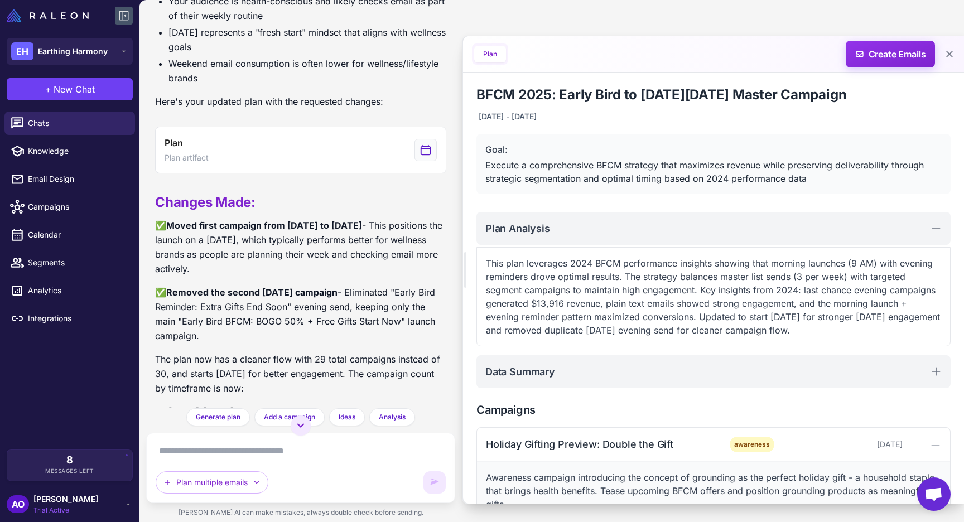
click at [65, 505] on div "[PERSON_NAME] Trial Active" at bounding box center [65, 504] width 65 height 22
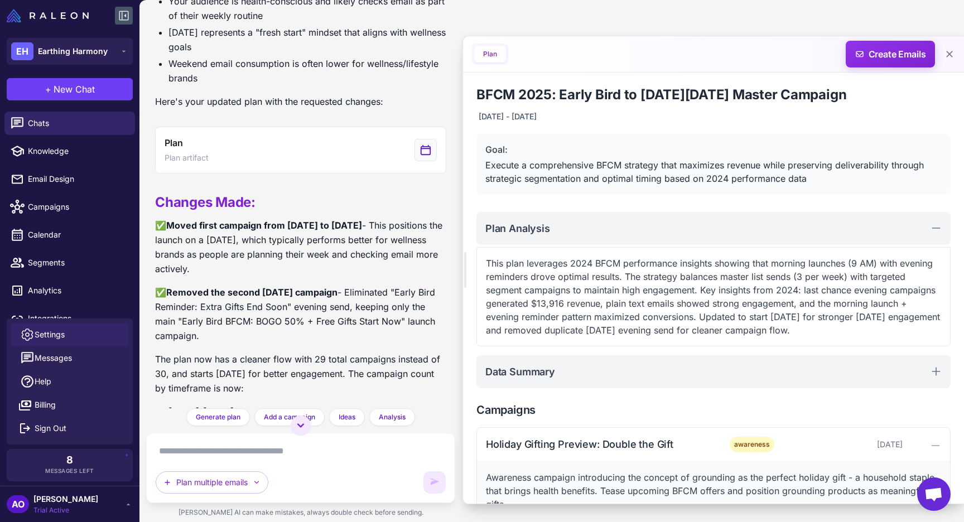
click at [50, 327] on link "Settings" at bounding box center [69, 334] width 117 height 23
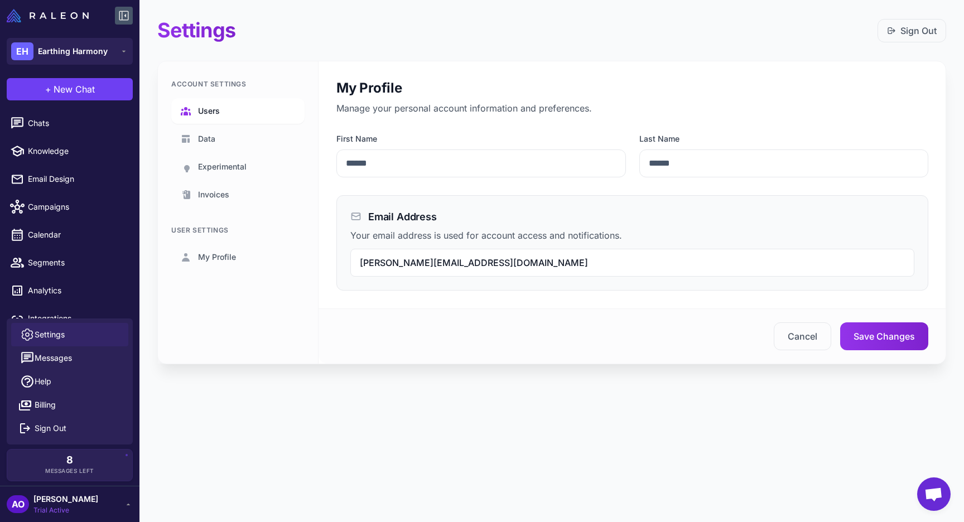
click at [214, 112] on span "Users" at bounding box center [209, 111] width 22 height 12
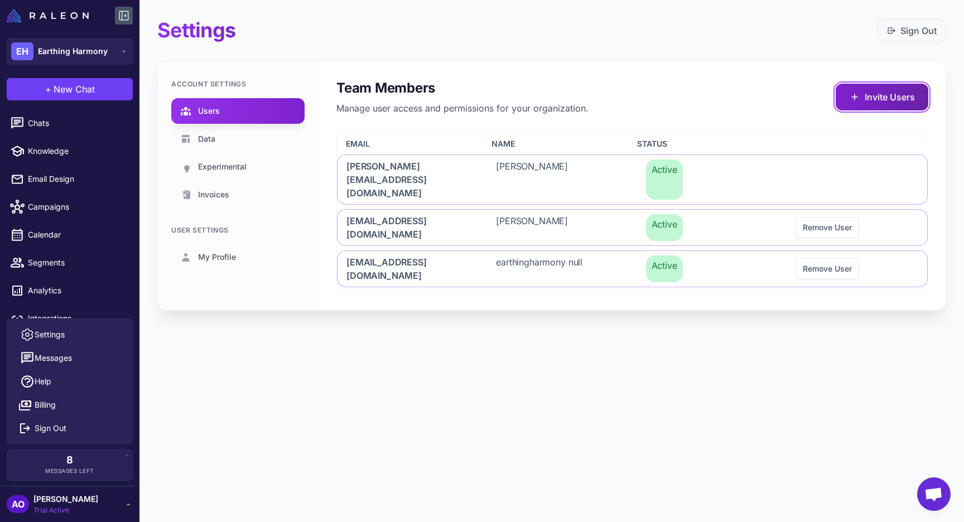
click at [886, 107] on button "Invite Users" at bounding box center [882, 97] width 93 height 27
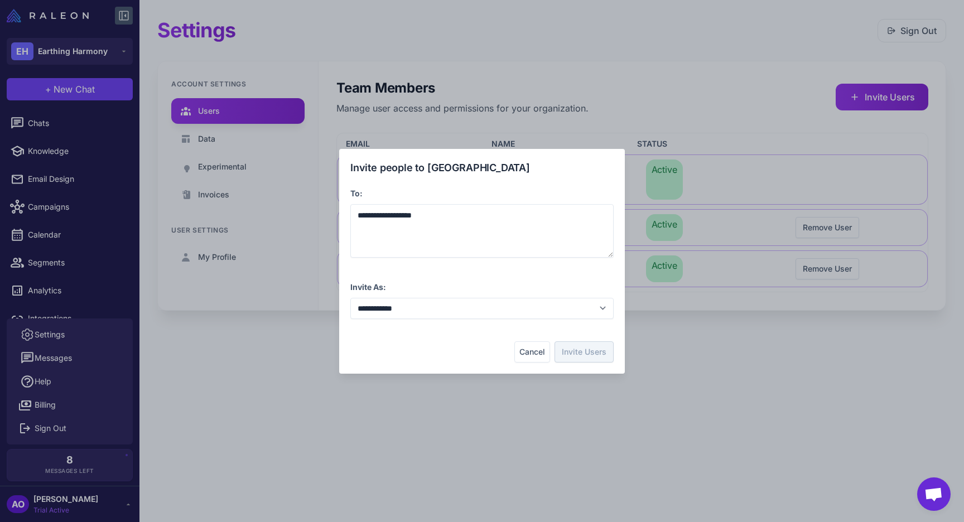
click at [522, 267] on div "**********" at bounding box center [481, 261] width 263 height 203
click at [574, 353] on button "Invite Users" at bounding box center [584, 352] width 59 height 21
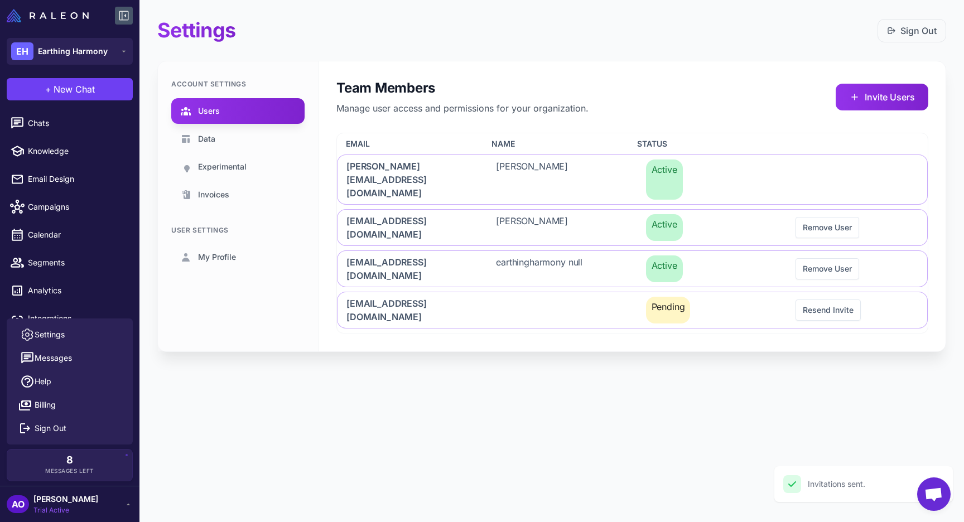
click at [431, 385] on div "Settings Sign Out Account Settings Users Data Experimental Invoices User Settin…" at bounding box center [552, 261] width 825 height 522
click at [380, 405] on div "Settings Sign Out Account Settings Users Data Experimental Invoices User Settin…" at bounding box center [552, 261] width 825 height 522
click at [336, 416] on div "Settings Sign Out Account Settings Users Data Experimental Invoices User Settin…" at bounding box center [552, 261] width 825 height 522
click at [100, 54] on span "Earthing Harmony" at bounding box center [73, 51] width 70 height 12
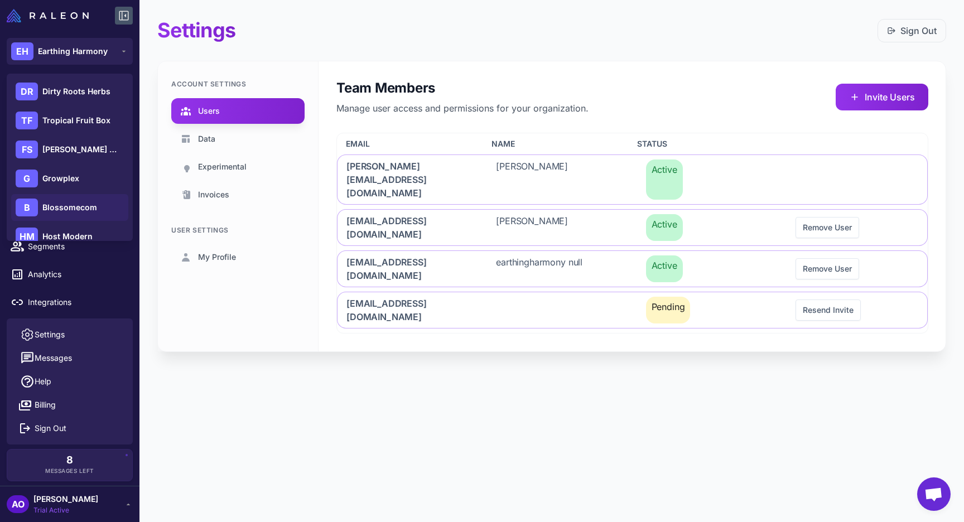
scroll to position [161, 0]
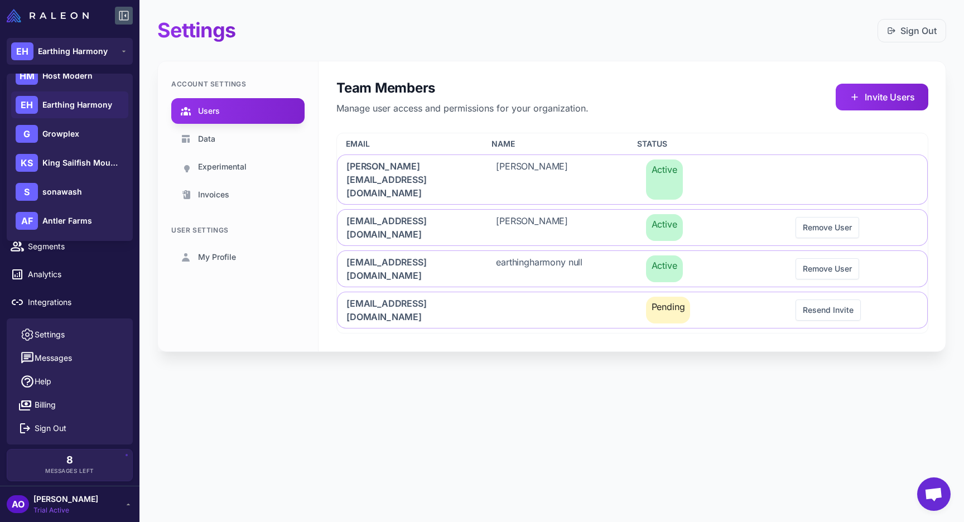
click at [280, 479] on div "Settings Sign Out Account Settings Users Data Experimental Invoices User Settin…" at bounding box center [552, 261] width 825 height 522
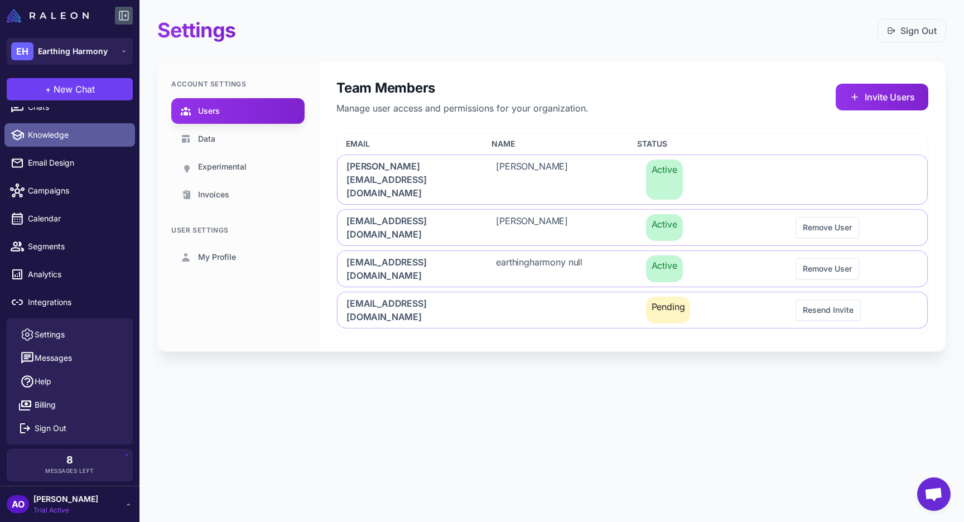
scroll to position [0, 0]
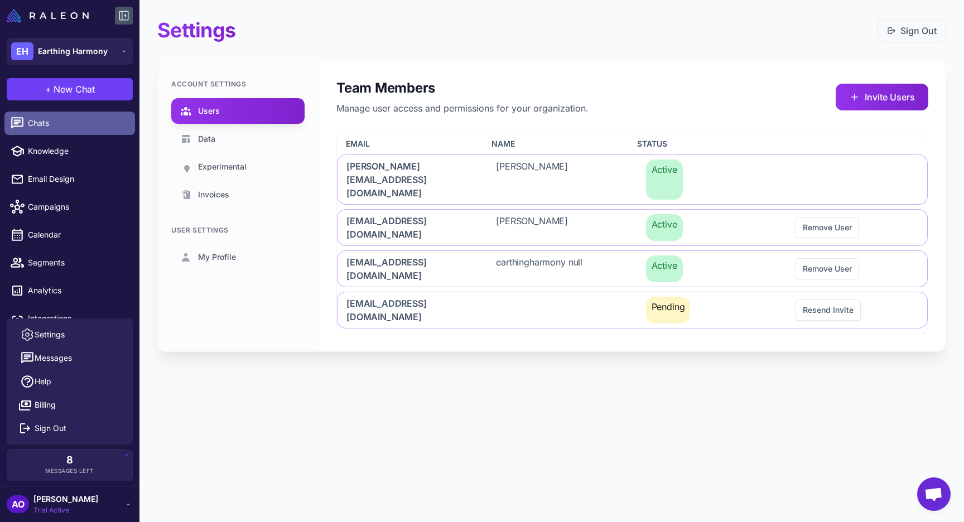
click at [61, 116] on link "Chats" at bounding box center [69, 123] width 131 height 23
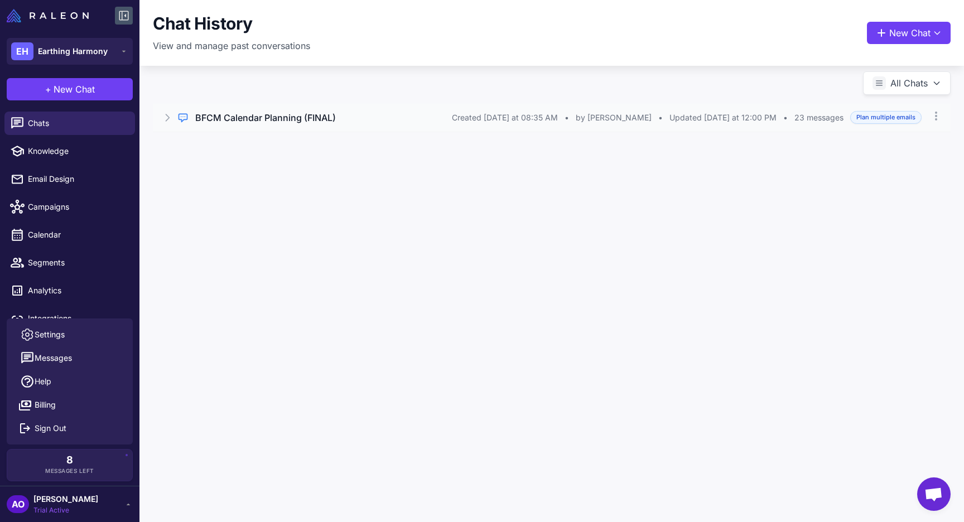
click at [164, 121] on icon at bounding box center [167, 117] width 11 height 11
click at [163, 114] on icon at bounding box center [167, 117] width 11 height 11
click at [267, 80] on div "Regular Chat BFCM Calendar Planning (FINAL) Created [DATE] at 08:35 AM • by [PE…" at bounding box center [552, 111] width 825 height 69
